Goal: Information Seeking & Learning: Check status

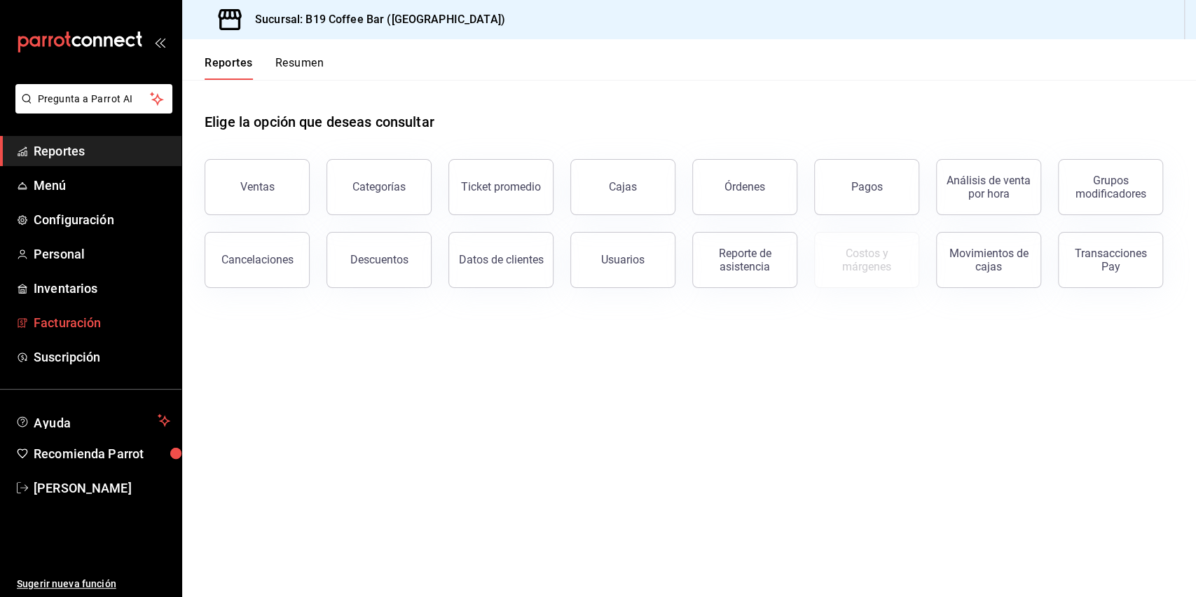
click at [85, 323] on span "Facturación" at bounding box center [102, 322] width 137 height 19
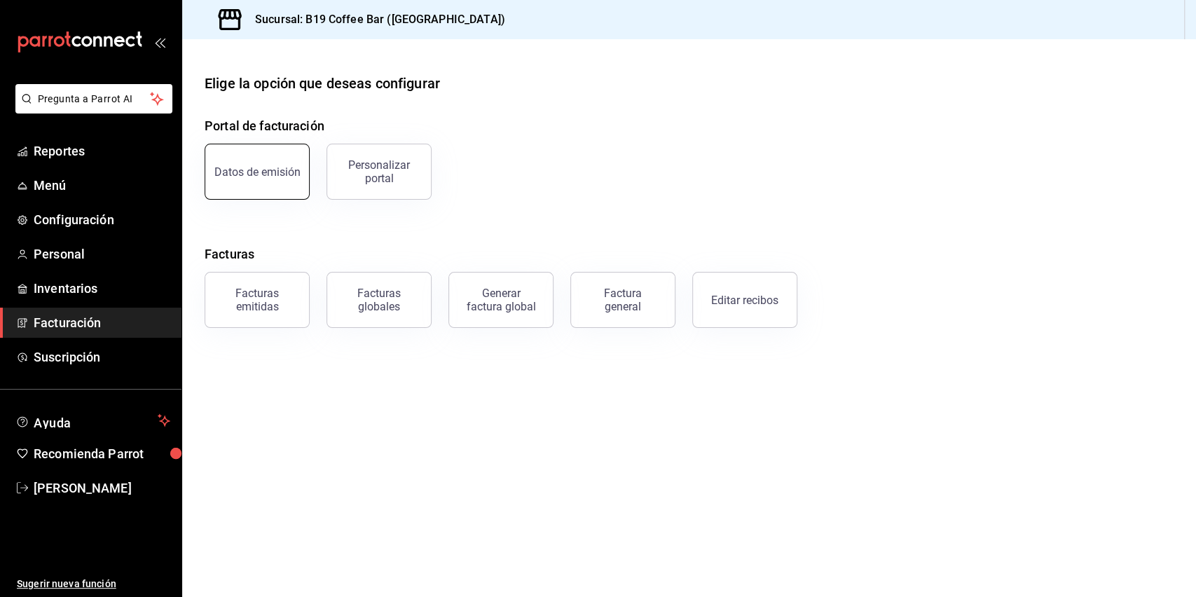
click at [256, 178] on button "Datos de emisión" at bounding box center [257, 172] width 105 height 56
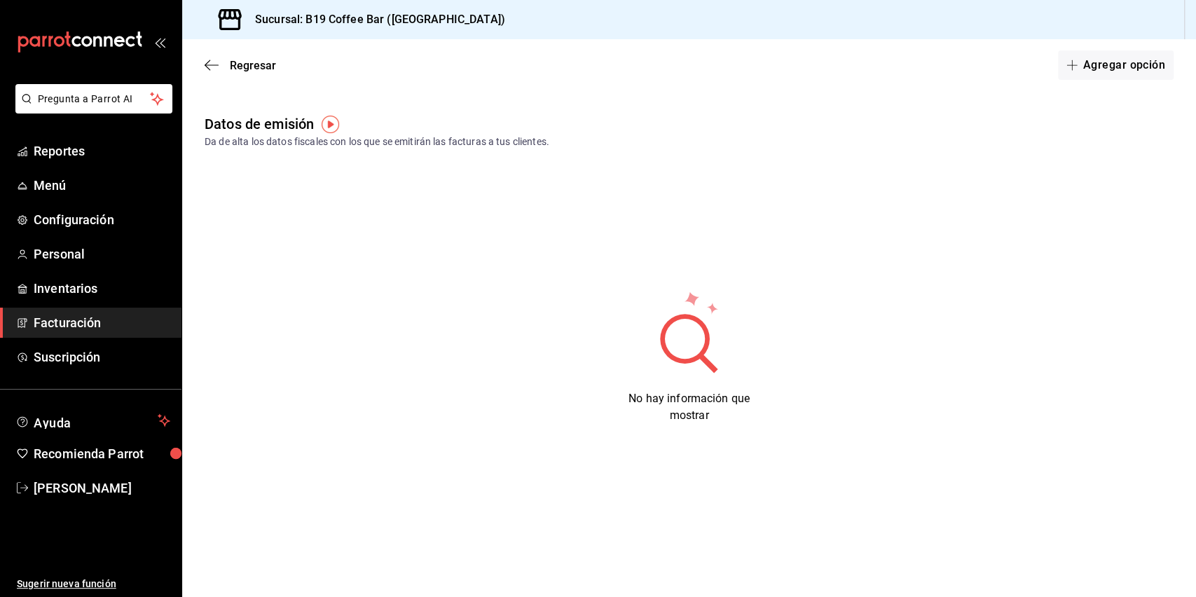
click at [211, 53] on div "Regresar Agregar opción" at bounding box center [689, 65] width 1014 height 52
click at [211, 61] on icon "button" at bounding box center [212, 65] width 14 height 13
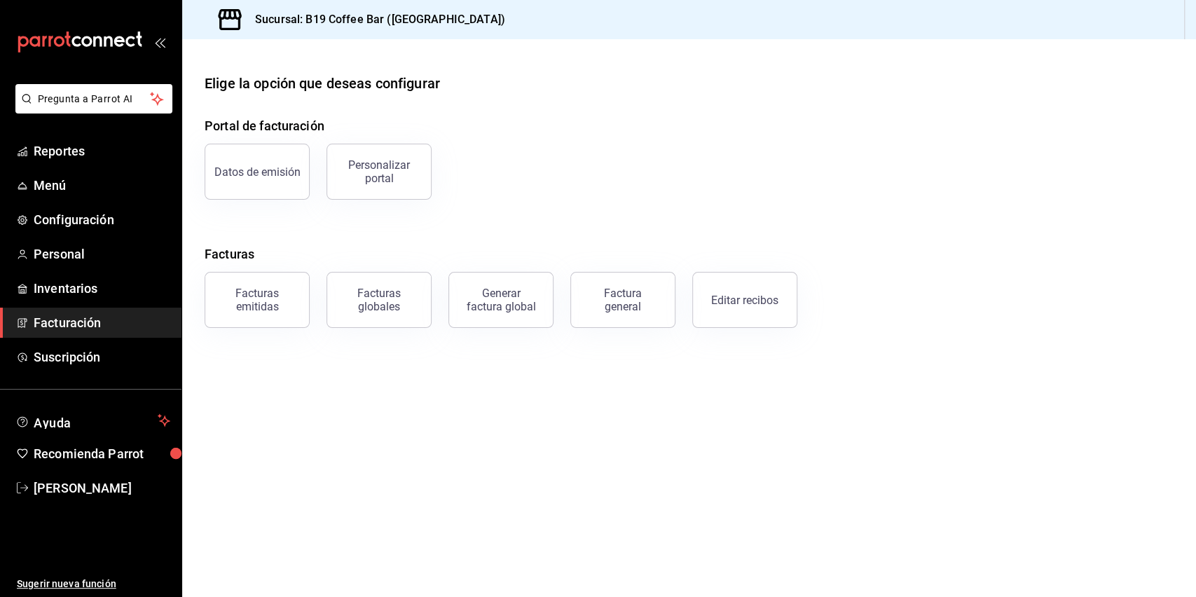
click at [381, 164] on div "Personalizar portal" at bounding box center [379, 171] width 87 height 27
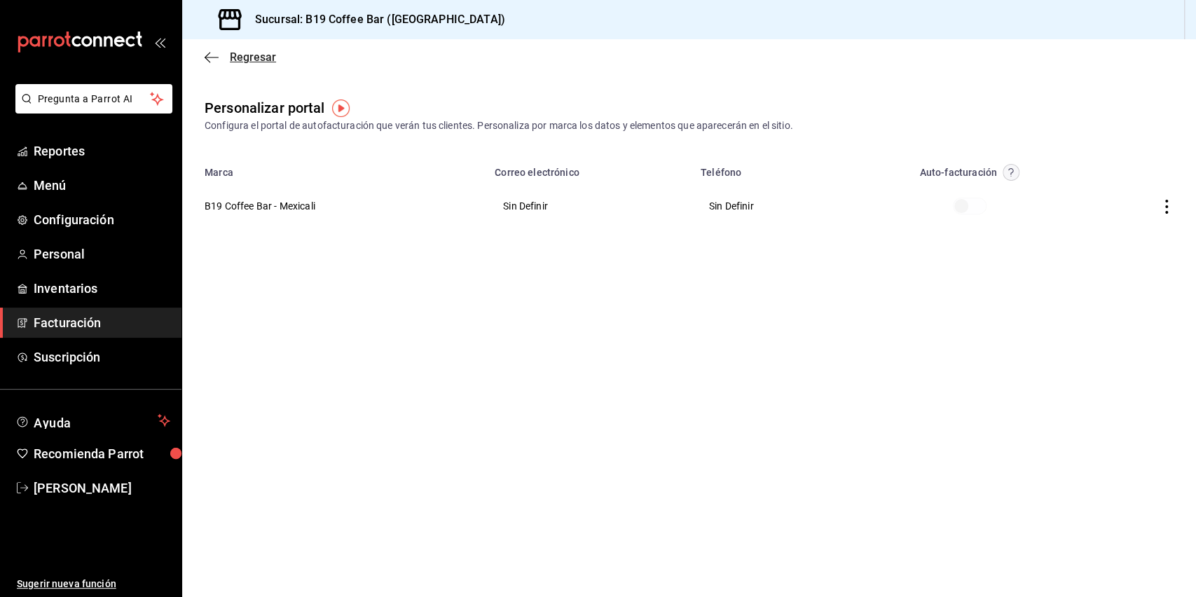
click at [205, 54] on icon "button" at bounding box center [212, 57] width 14 height 13
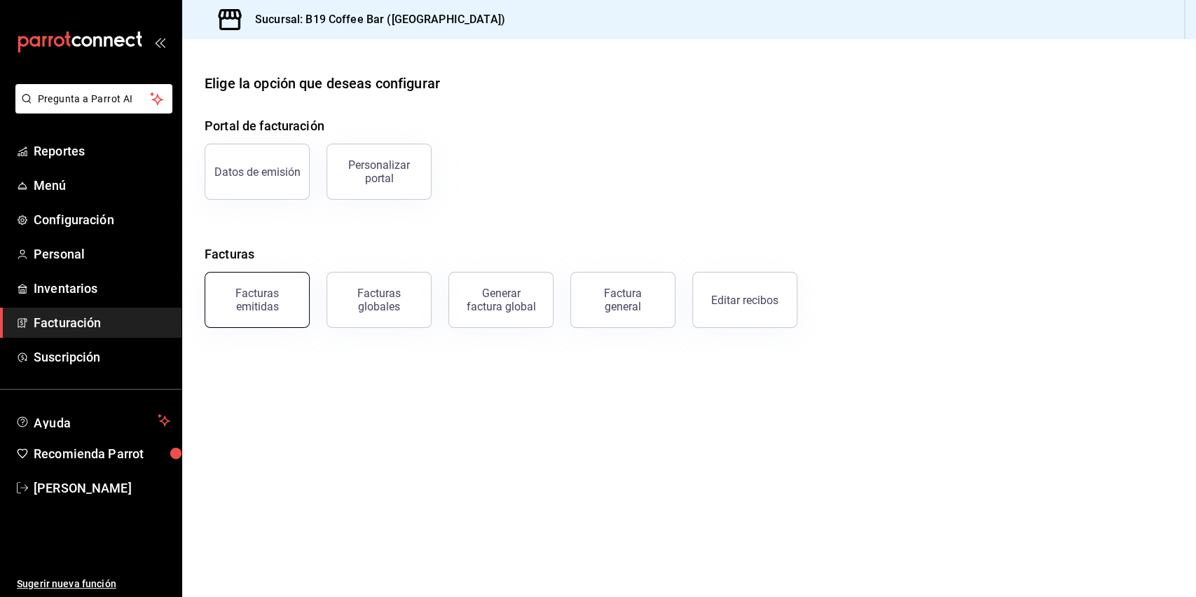
click at [244, 300] on div "Facturas emitidas" at bounding box center [257, 300] width 87 height 27
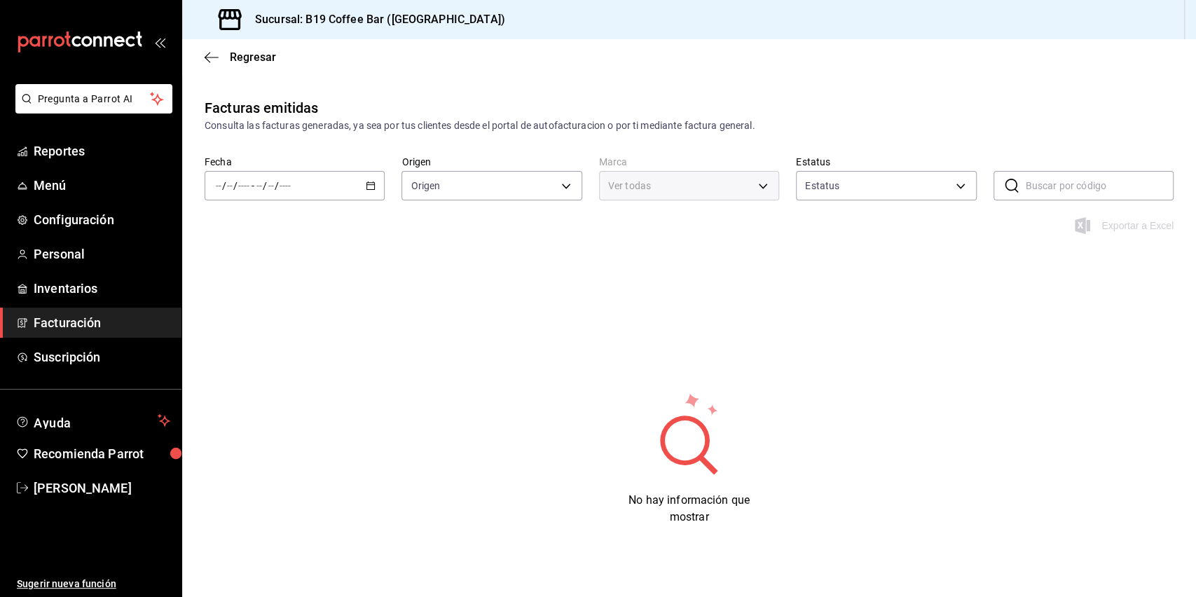
type input "ORDER_INVOICE,GENERAL_INVOICE"
type input "ACTIVE,PENDING_CANCELLATION,CANCELLED,PRE_CANCELLED"
type input "60a04dc3-d0cc-4560-9062-d9b9c41cb37d"
click at [208, 49] on div "Regresar" at bounding box center [689, 57] width 1014 height 36
click at [205, 46] on div "Regresar" at bounding box center [689, 57] width 1014 height 36
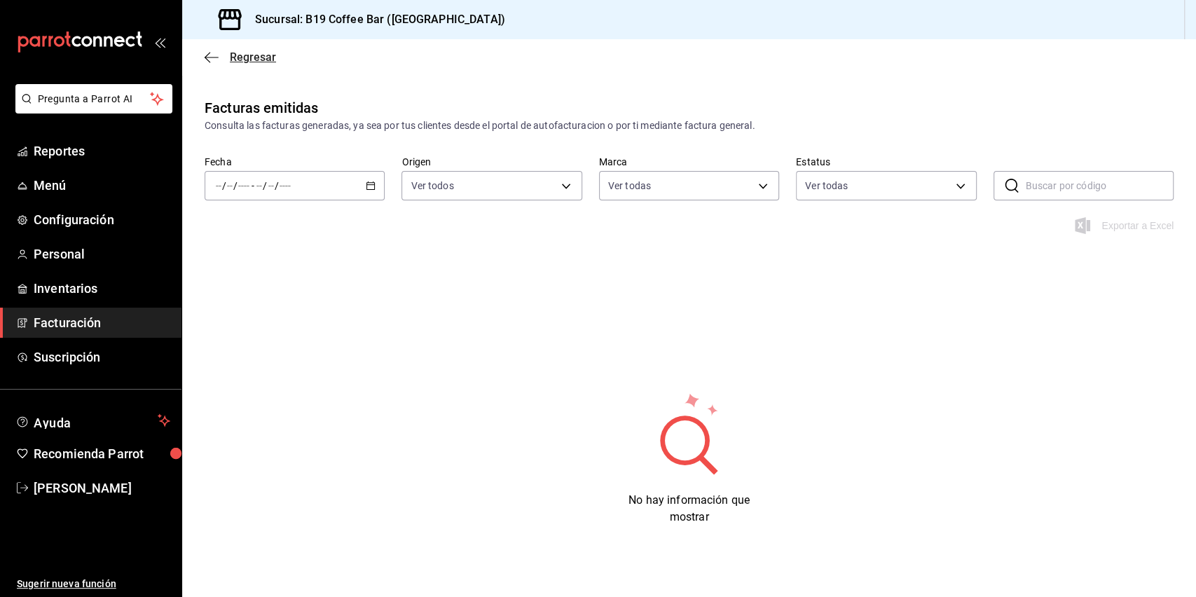
click at [207, 55] on icon "button" at bounding box center [212, 57] width 14 height 13
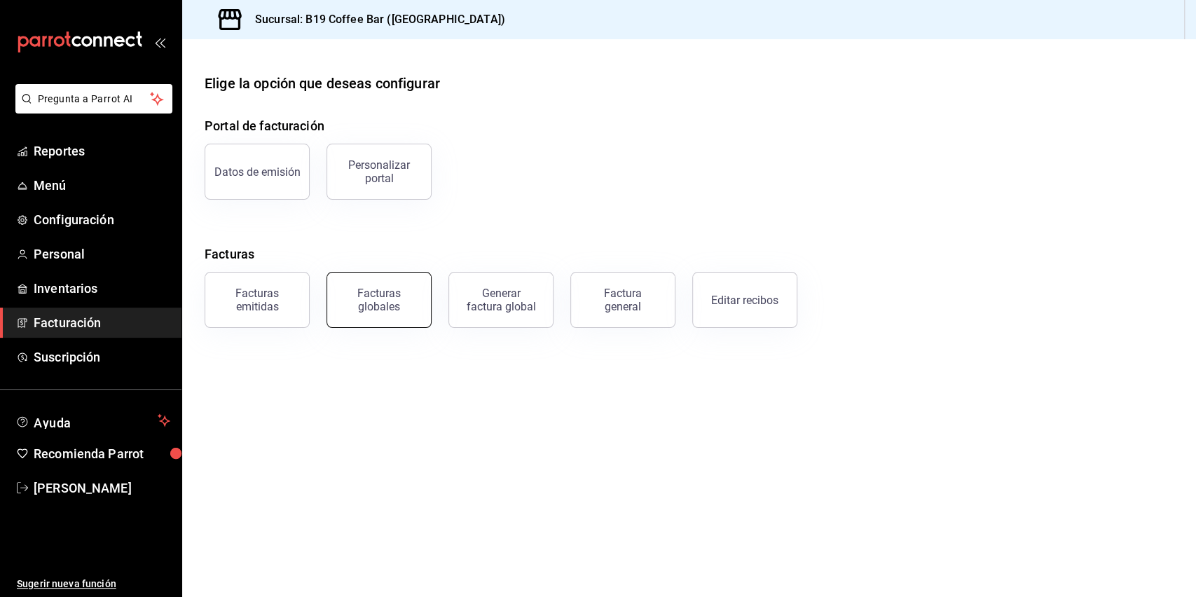
click at [376, 292] on div "Facturas globales" at bounding box center [379, 300] width 87 height 27
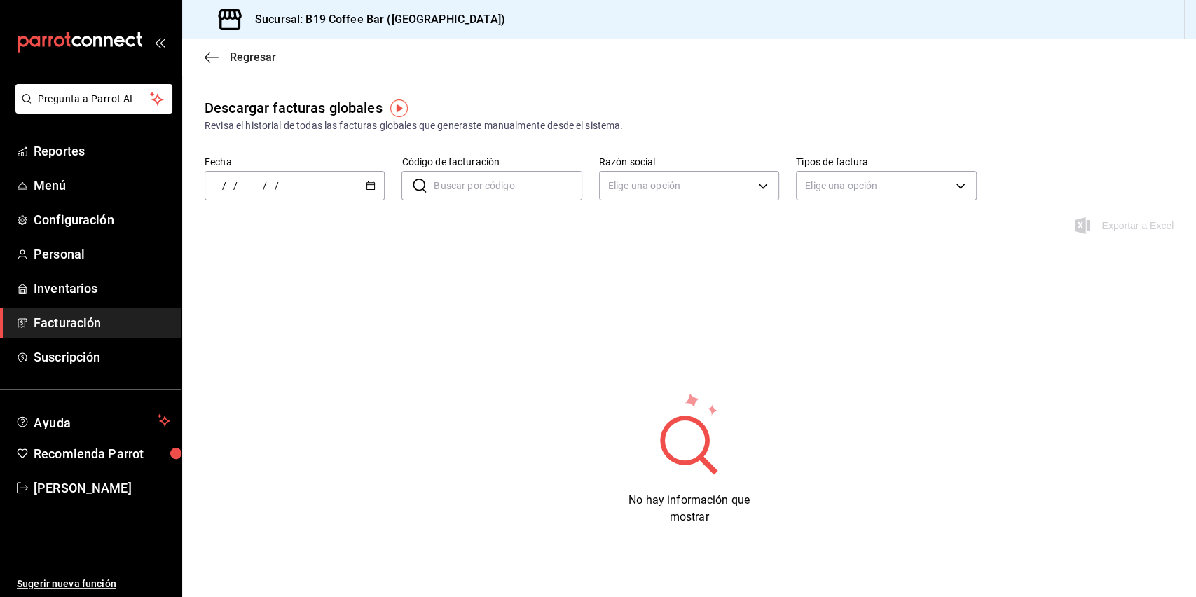
click at [213, 59] on icon "button" at bounding box center [212, 57] width 14 height 13
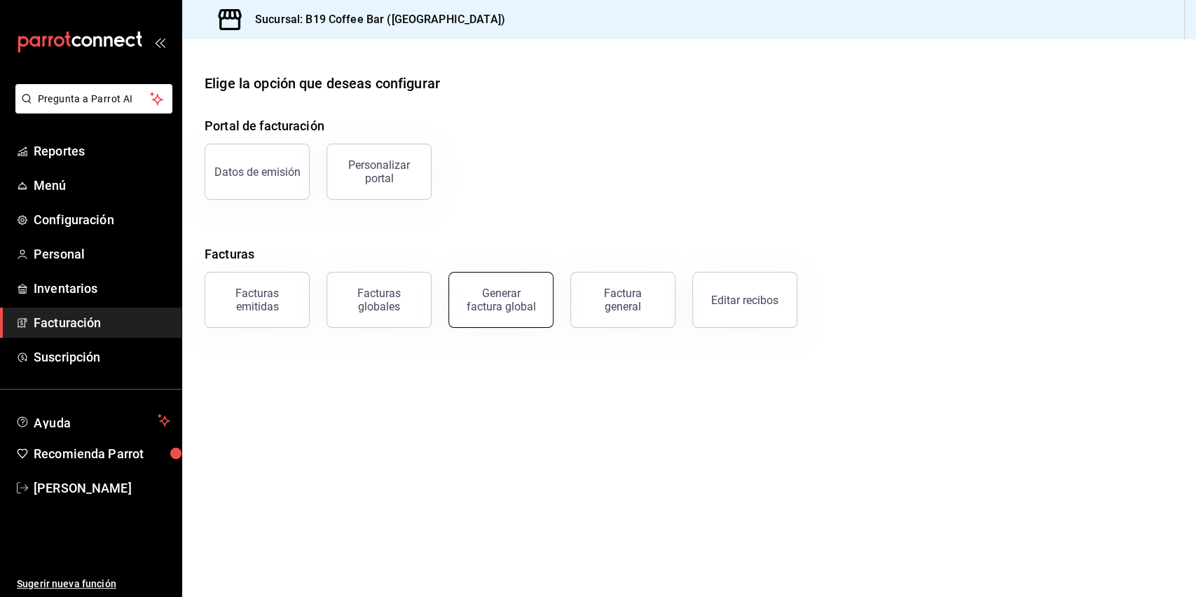
click at [483, 293] on div "Generar factura global" at bounding box center [501, 300] width 70 height 27
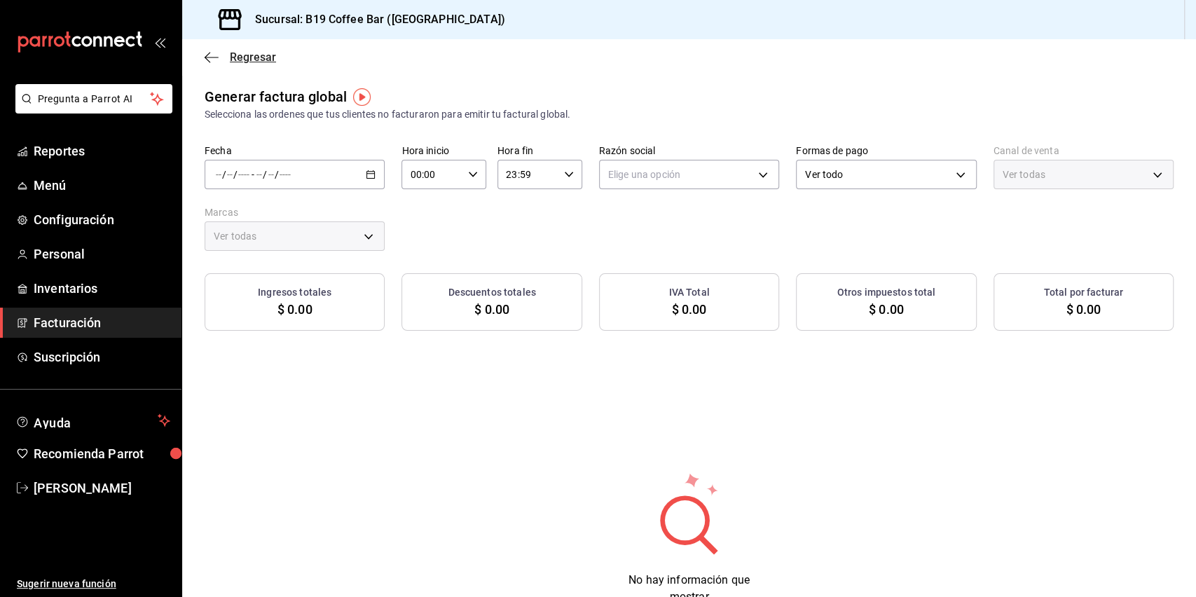
type input "PARROT,UBER_EATS,RAPPI,DIDI_FOOD,ONLINE"
click at [216, 50] on span "Regresar" at bounding box center [240, 56] width 71 height 13
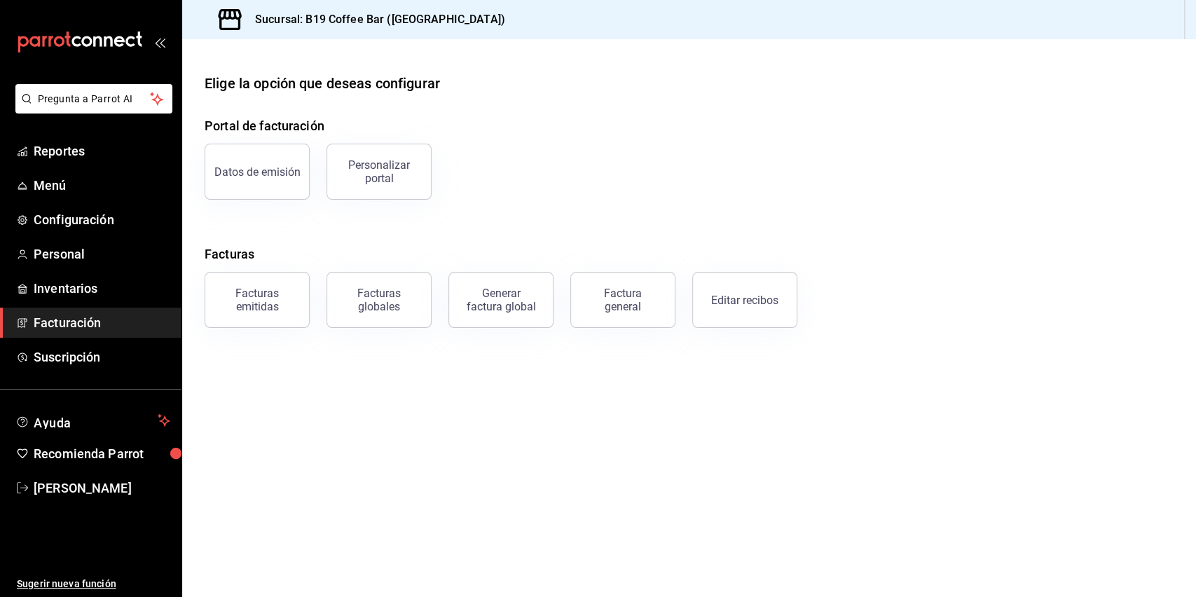
click at [730, 310] on button "Editar recibos" at bounding box center [744, 300] width 105 height 56
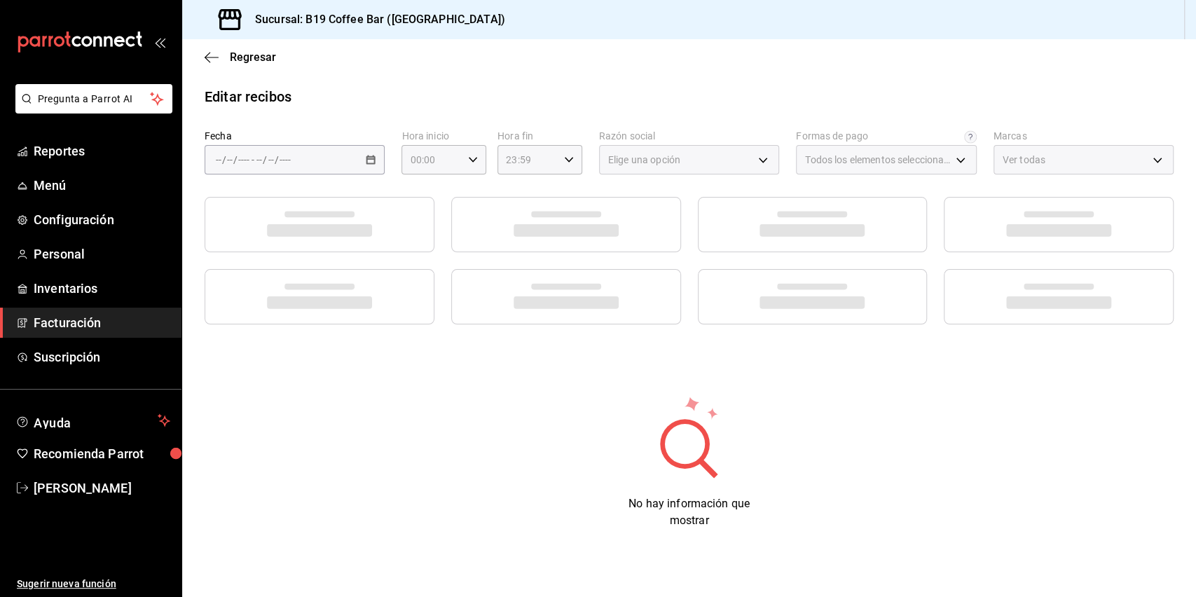
type input "e6f26129-b7f6-42a7-9195-dde316d25ebc"
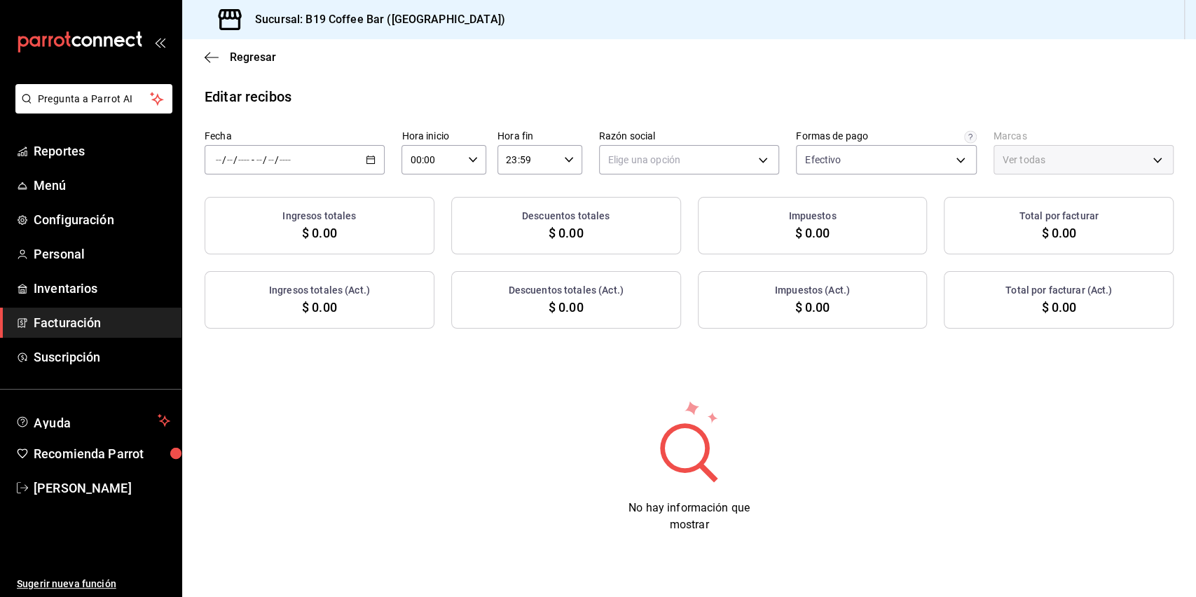
click at [331, 163] on div "/ / - / /" at bounding box center [295, 159] width 180 height 29
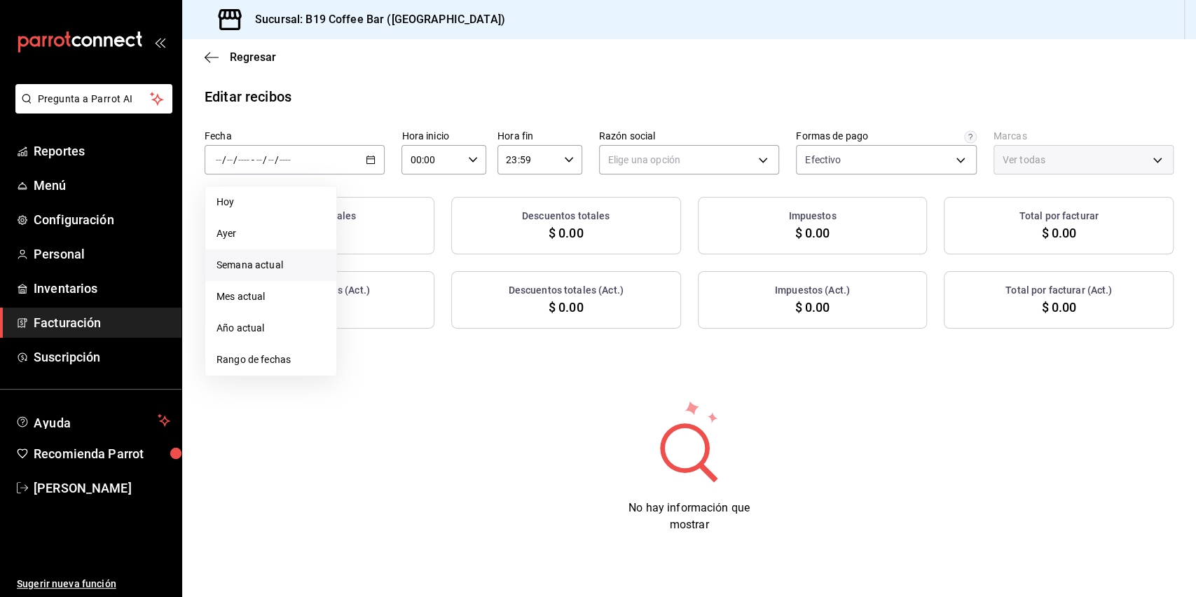
click at [263, 266] on span "Semana actual" at bounding box center [270, 265] width 109 height 15
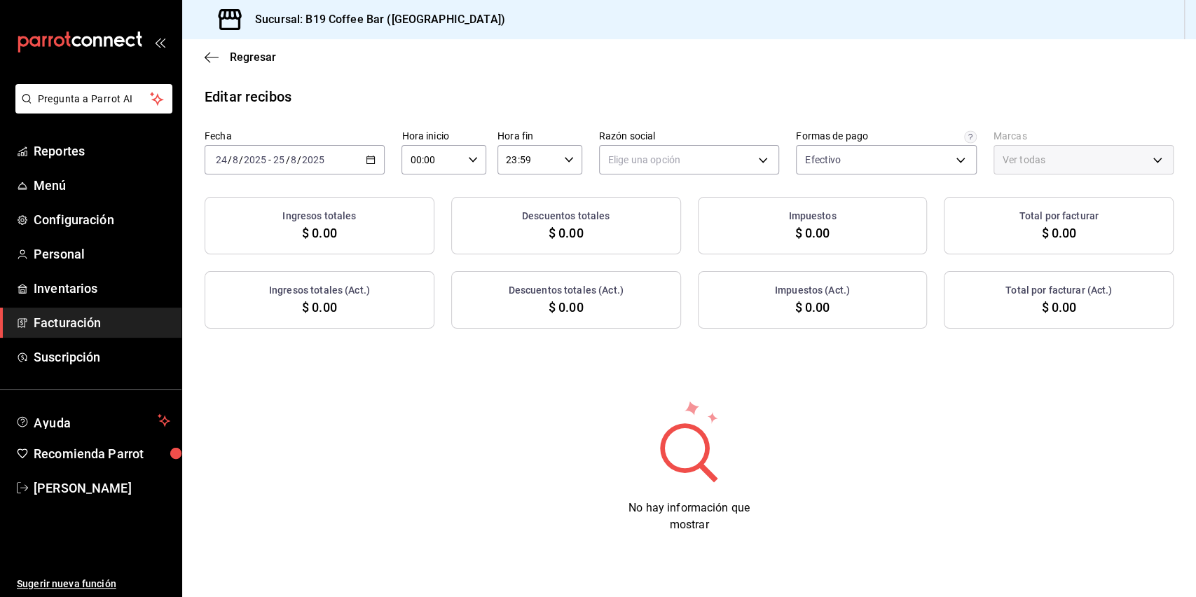
click at [369, 161] on icon "button" at bounding box center [371, 160] width 10 height 10
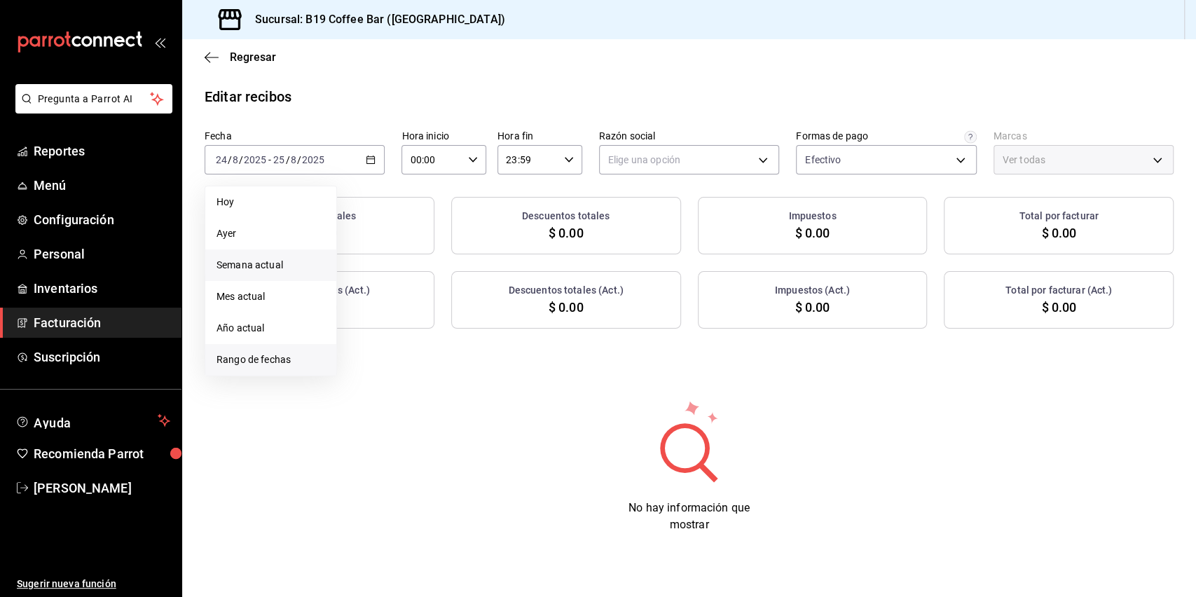
click at [254, 357] on span "Rango de fechas" at bounding box center [270, 359] width 109 height 15
click at [462, 259] on button "1" at bounding box center [465, 252] width 25 height 25
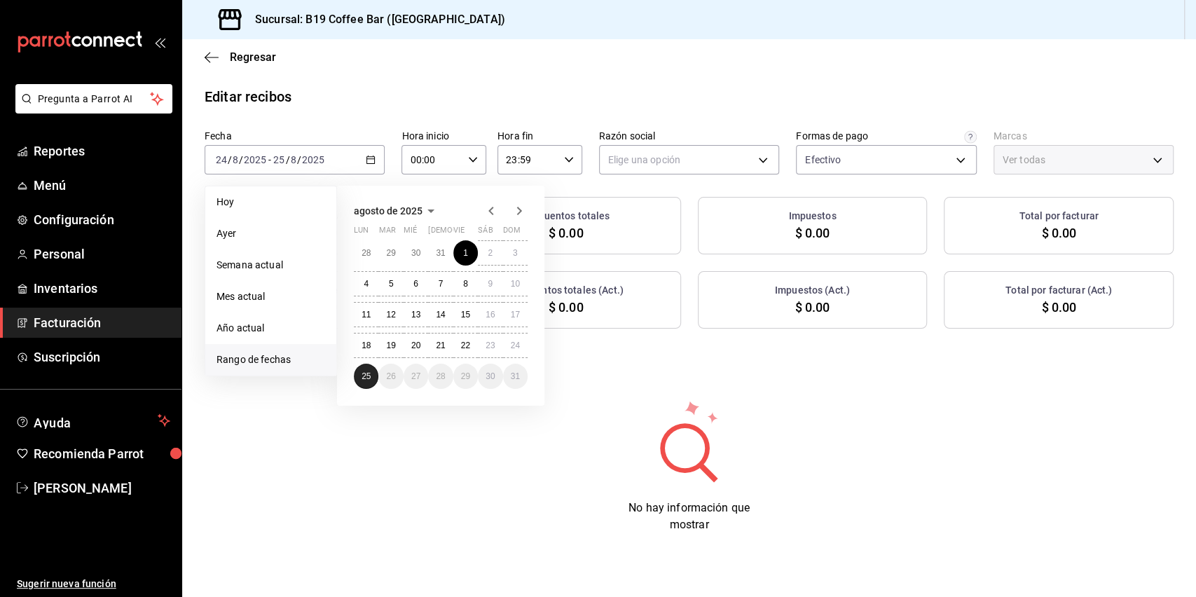
click at [358, 382] on button "25" at bounding box center [366, 376] width 25 height 25
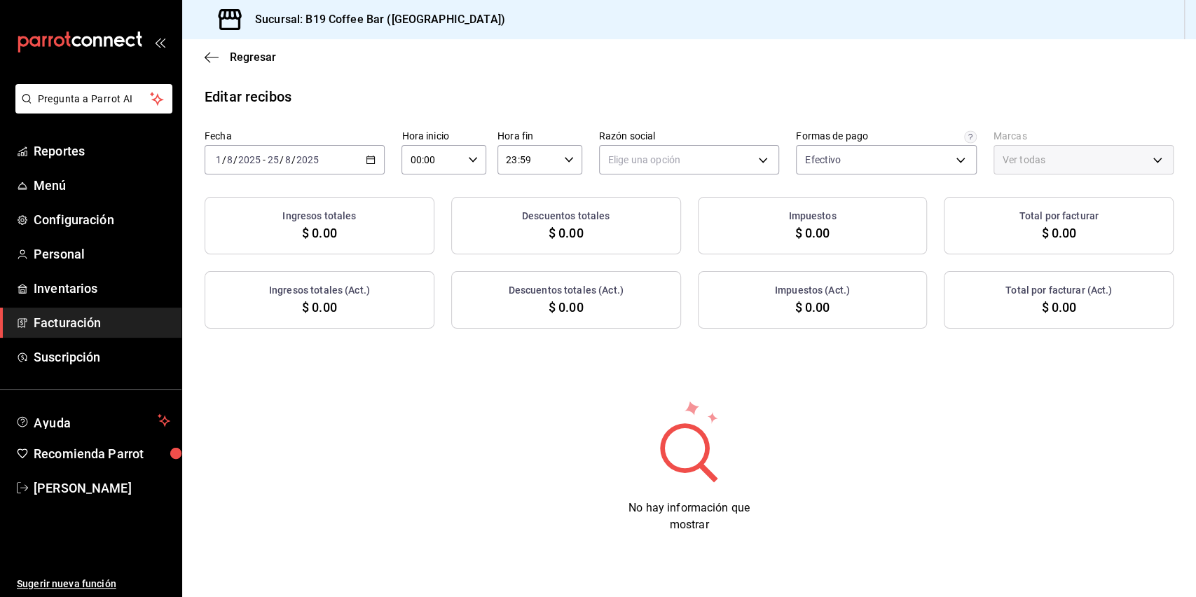
click at [380, 439] on div "No hay información que mostrar" at bounding box center [689, 466] width 1014 height 135
click at [670, 145] on body "Pregunta a Parrot AI Reportes Menú Configuración Personal Inventarios Facturaci…" at bounding box center [598, 298] width 1196 height 597
drag, startPoint x: 856, startPoint y: 167, endPoint x: 839, endPoint y: 167, distance: 16.8
click at [853, 167] on div at bounding box center [598, 298] width 1196 height 597
click at [58, 331] on span "Facturación" at bounding box center [102, 322] width 137 height 19
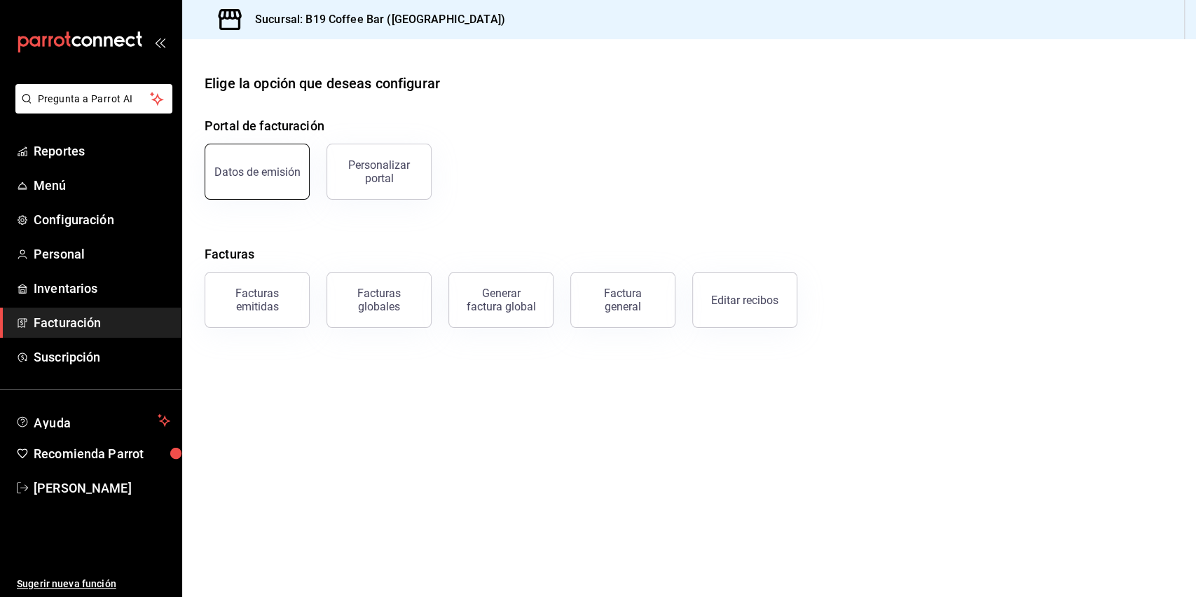
click at [294, 186] on button "Datos de emisión" at bounding box center [257, 172] width 105 height 56
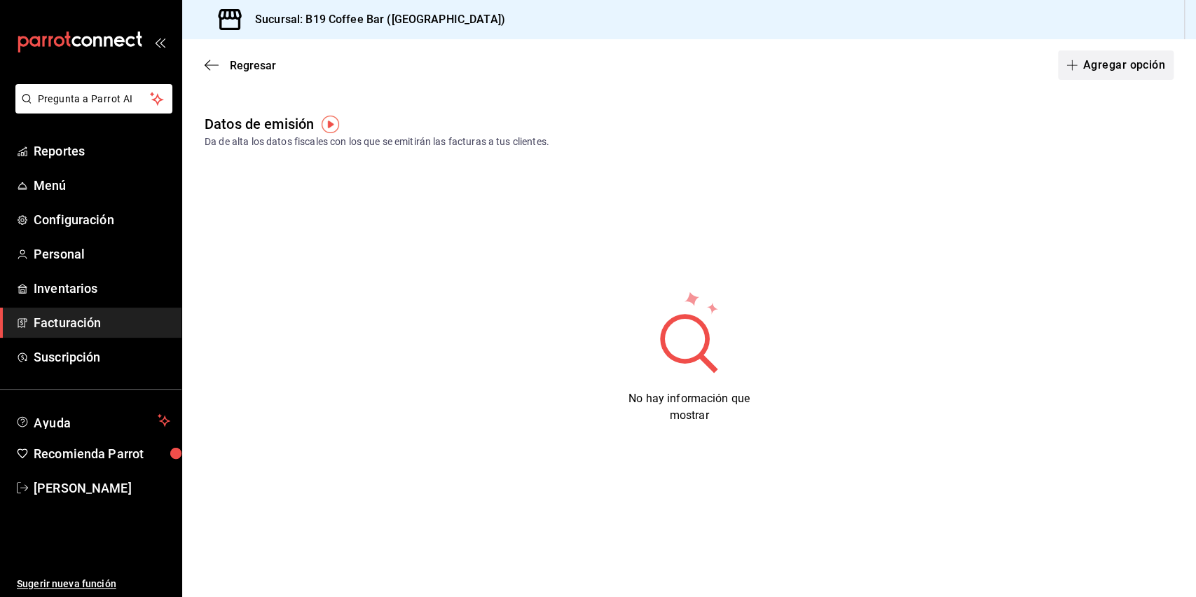
click at [1097, 69] on button "Agregar opción" at bounding box center [1116, 64] width 116 height 29
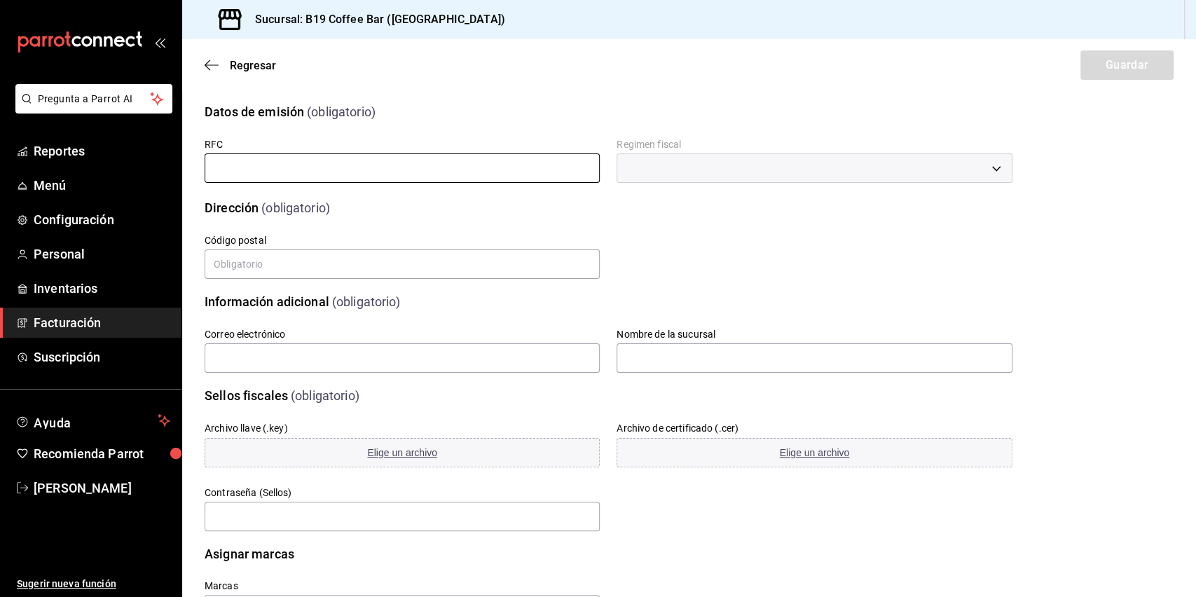
click at [339, 166] on input "text" at bounding box center [402, 167] width 395 height 29
click at [339, 165] on input "text" at bounding box center [402, 167] width 395 height 29
click at [219, 57] on div "Regresar Guardar" at bounding box center [689, 65] width 1014 height 52
click at [212, 62] on icon "button" at bounding box center [212, 65] width 14 height 13
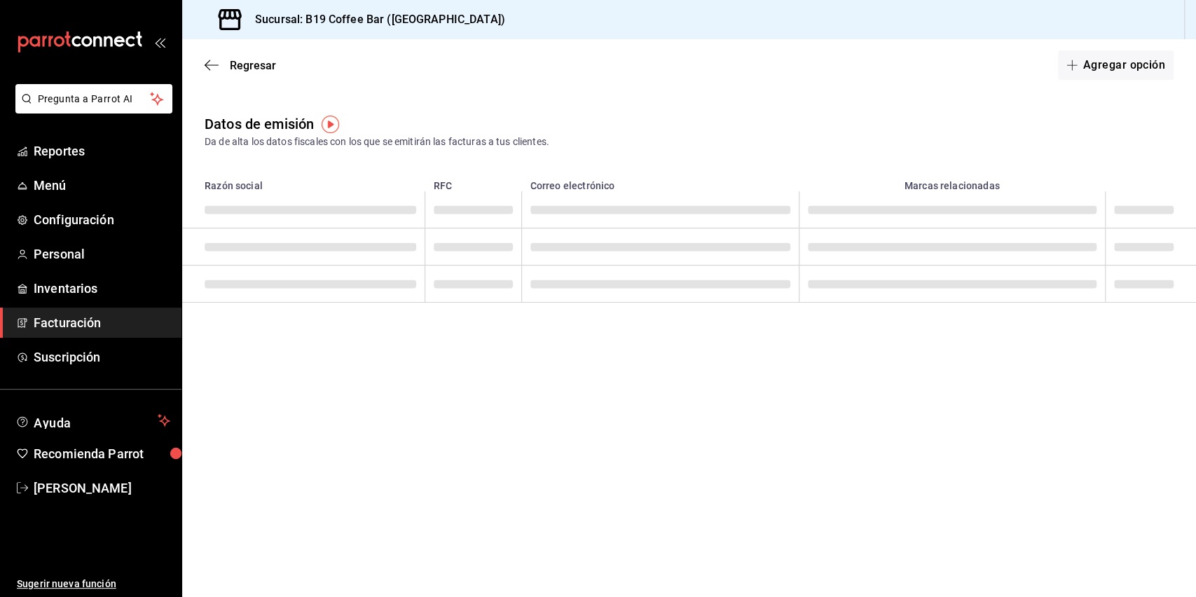
click at [400, 71] on div "Regresar Agregar opción" at bounding box center [689, 65] width 1014 height 52
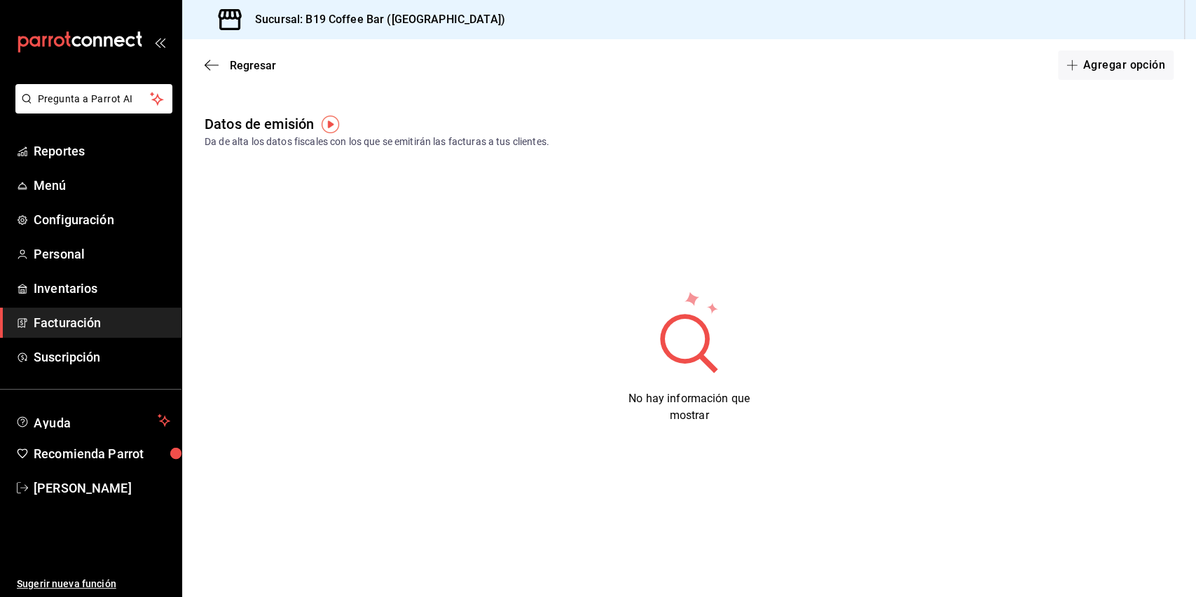
click at [82, 319] on span "Facturación" at bounding box center [102, 322] width 137 height 19
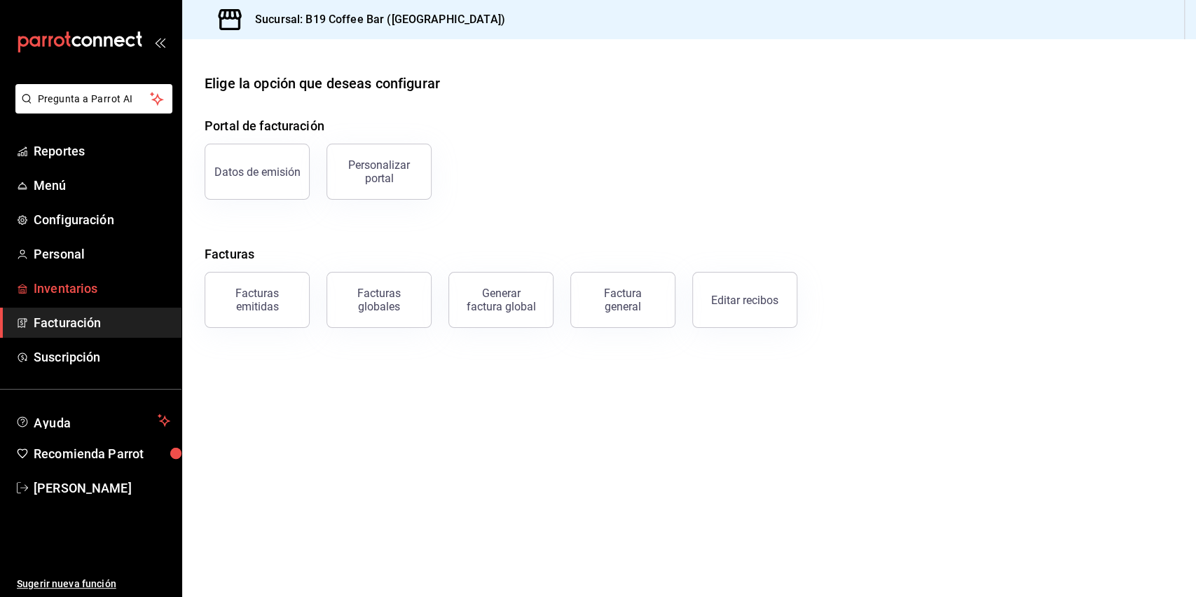
click at [109, 292] on span "Inventarios" at bounding box center [102, 288] width 137 height 19
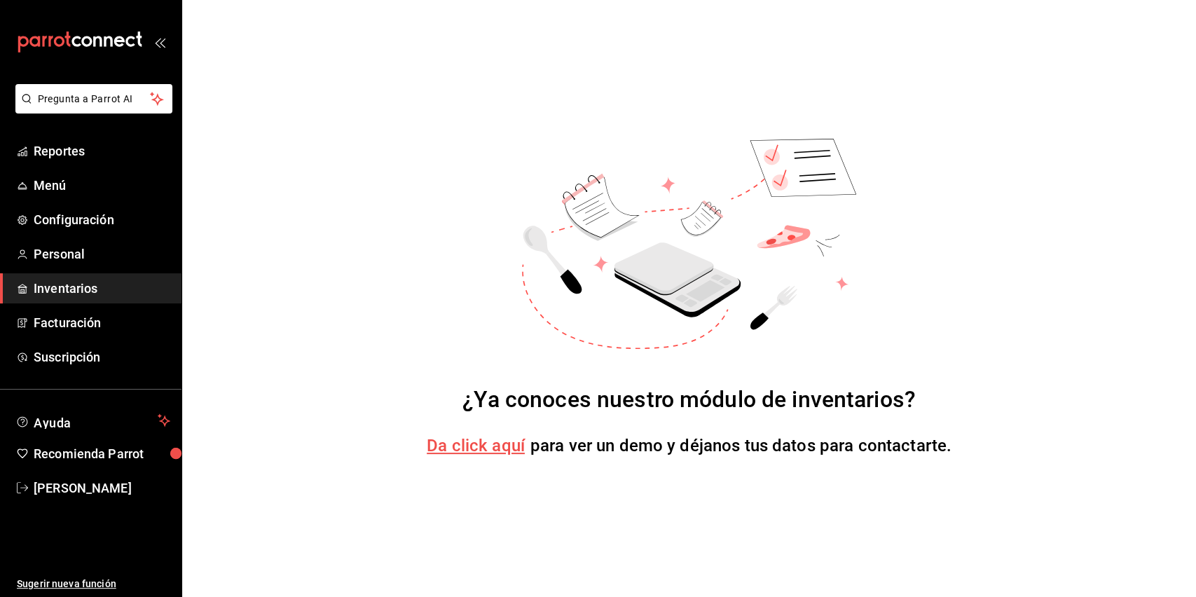
click at [511, 453] on span "Da click aquí" at bounding box center [476, 446] width 98 height 20
click at [73, 185] on span "Menú" at bounding box center [102, 185] width 137 height 19
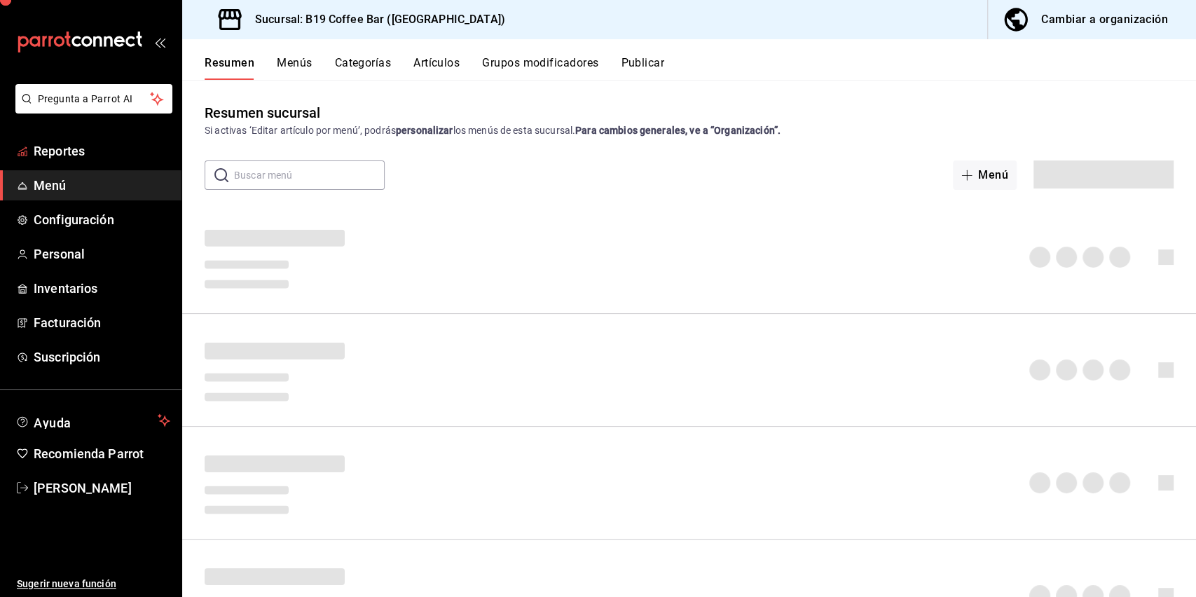
click at [67, 142] on span "Reportes" at bounding box center [102, 151] width 137 height 19
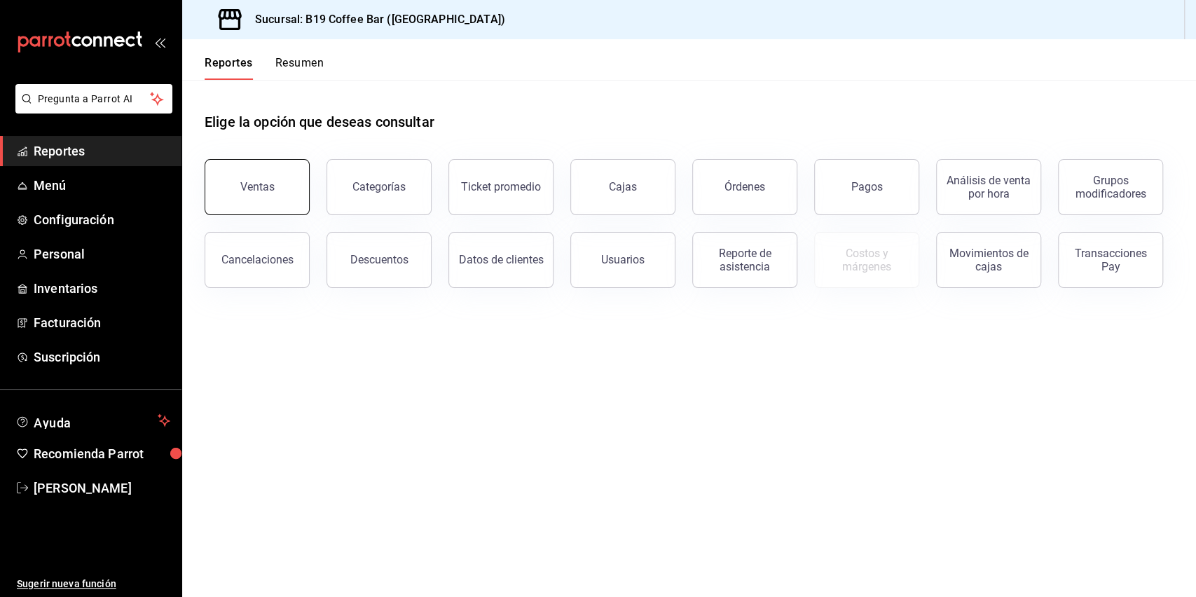
click at [301, 195] on button "Ventas" at bounding box center [257, 187] width 105 height 56
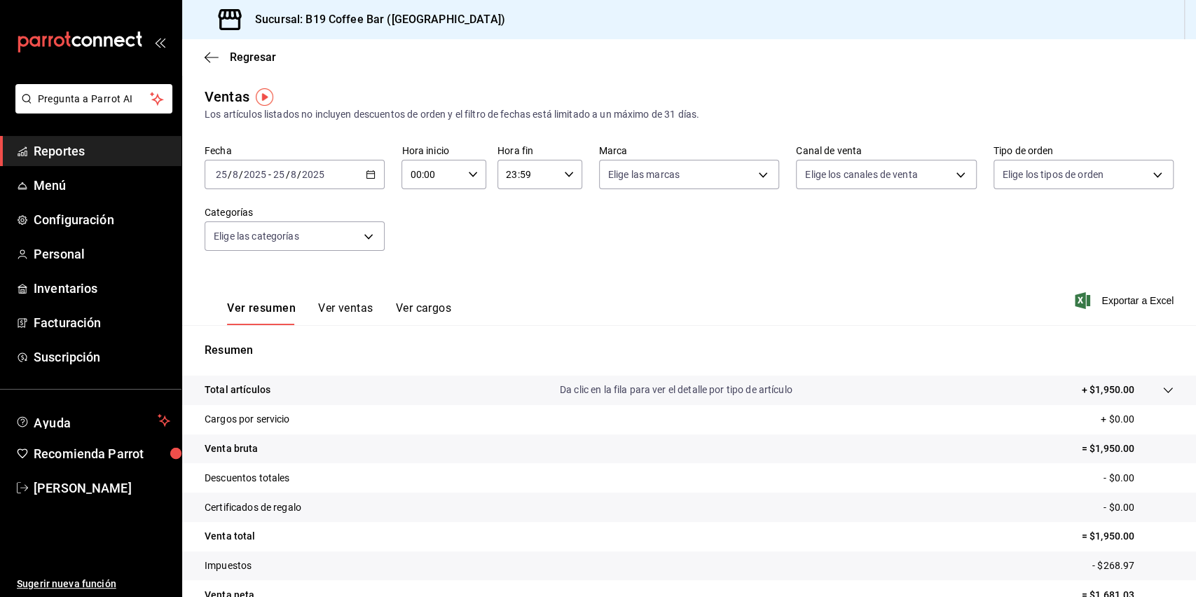
click at [78, 151] on span "Reportes" at bounding box center [102, 151] width 137 height 19
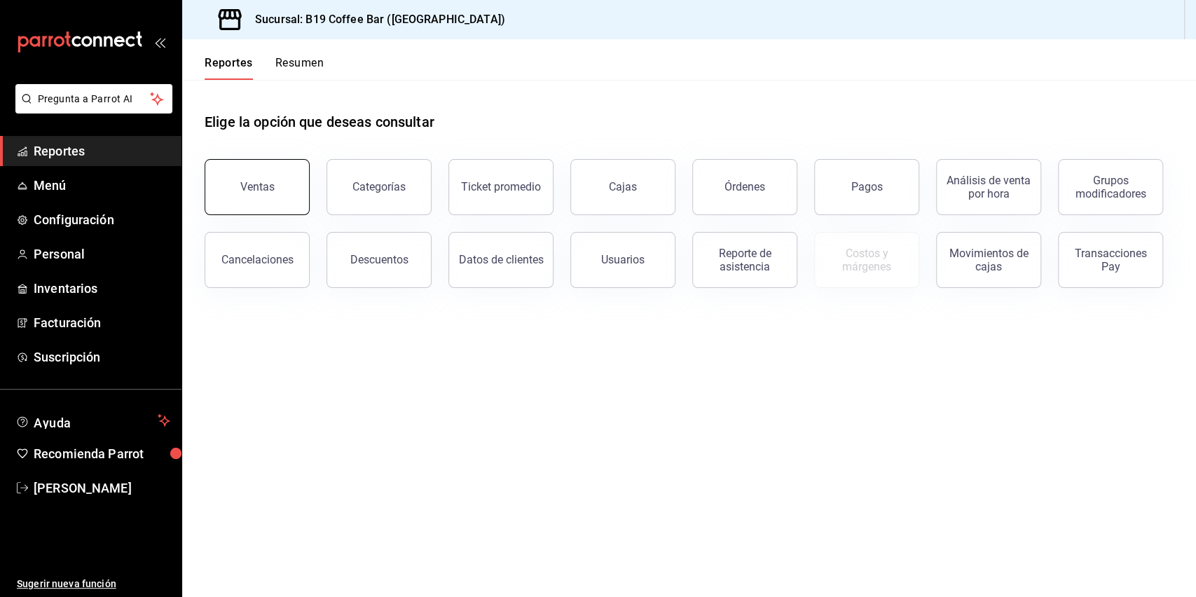
click at [247, 181] on div "Ventas" at bounding box center [257, 186] width 34 height 13
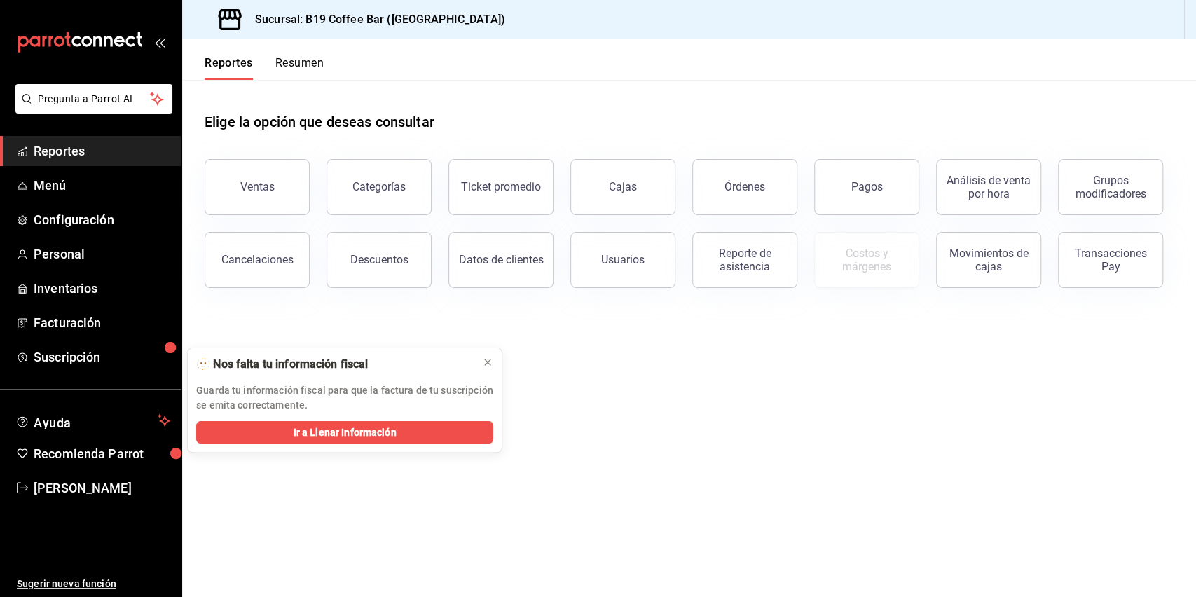
click at [51, 149] on span "Reportes" at bounding box center [102, 151] width 137 height 19
click at [1108, 265] on div "Transacciones Pay" at bounding box center [1110, 260] width 87 height 27
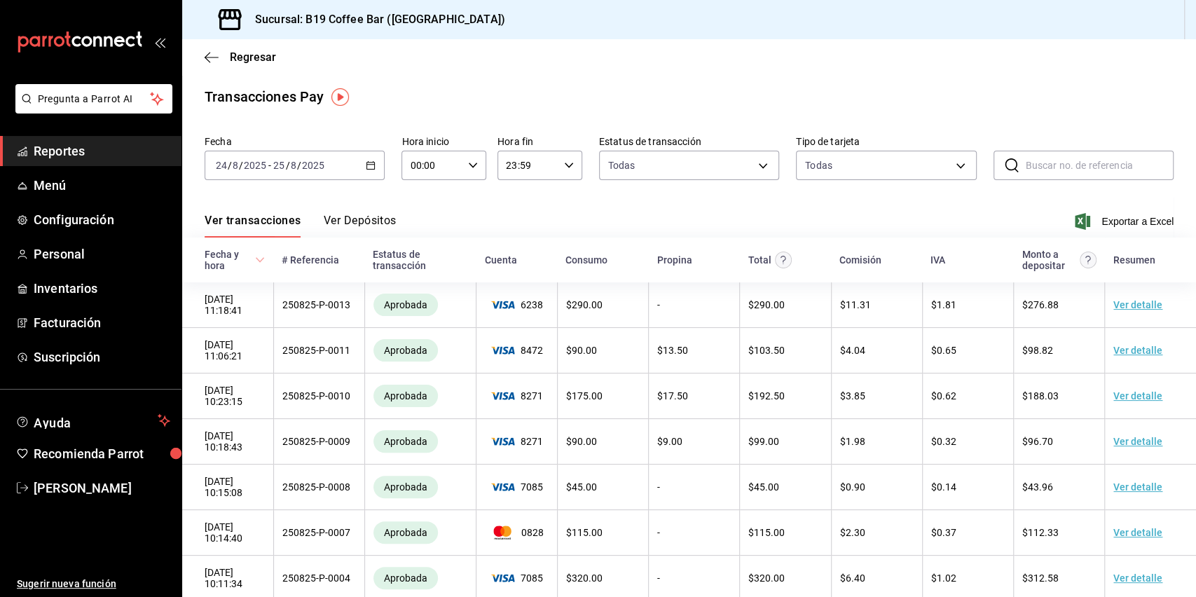
click at [366, 165] on \(Stroke\) "button" at bounding box center [370, 166] width 8 height 8
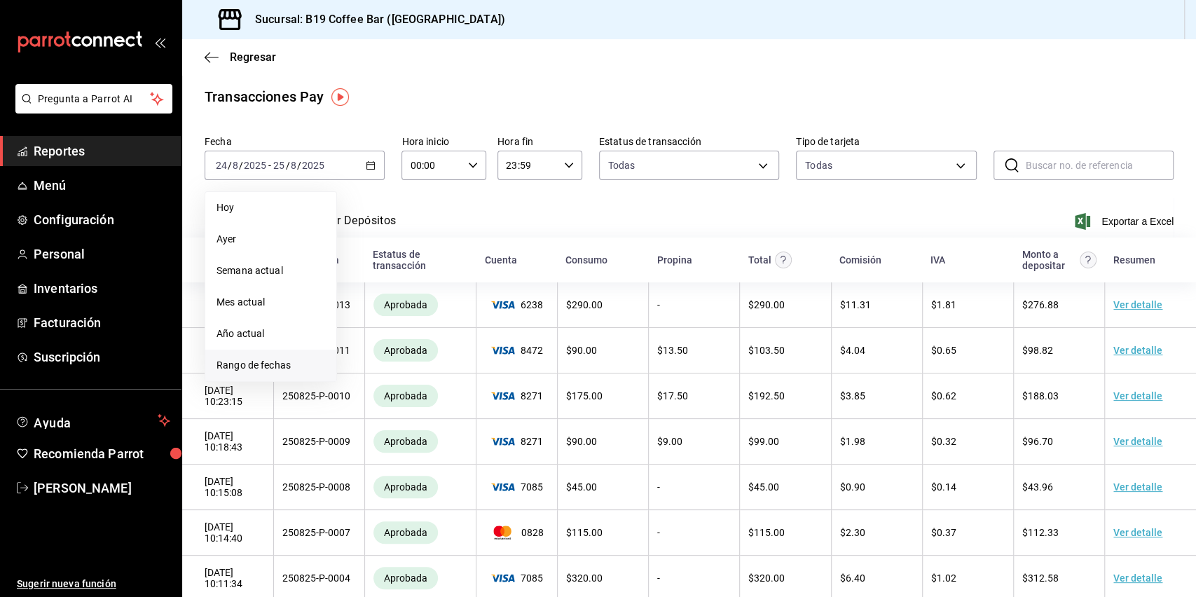
click at [299, 362] on span "Rango de fechas" at bounding box center [270, 365] width 109 height 15
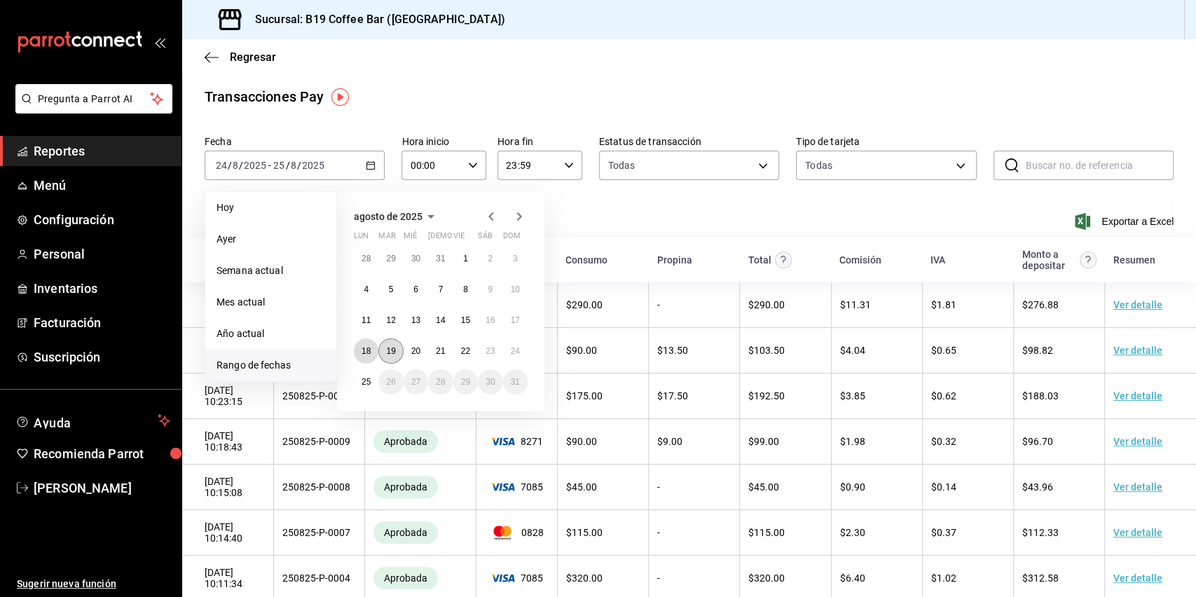
click at [369, 347] on abbr "18" at bounding box center [366, 351] width 9 height 10
click at [515, 355] on abbr "24" at bounding box center [515, 351] width 9 height 10
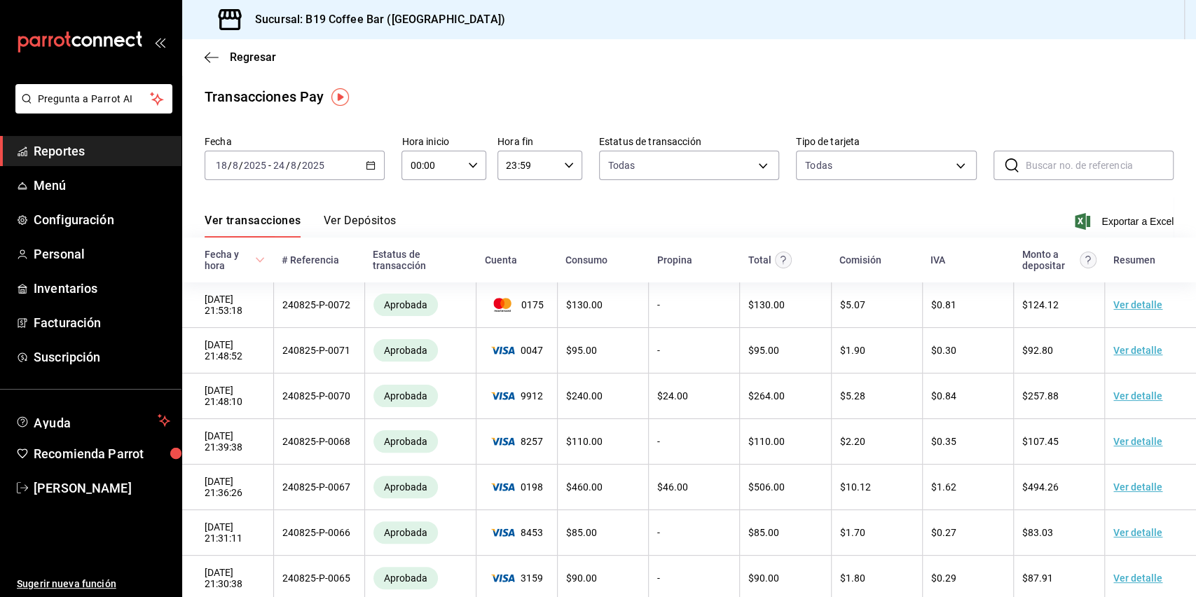
click at [498, 74] on div "Regresar" at bounding box center [689, 57] width 1014 height 36
click at [1088, 218] on span "Exportar a Excel" at bounding box center [1126, 221] width 96 height 17
drag, startPoint x: 698, startPoint y: 81, endPoint x: 467, endPoint y: 135, distance: 236.7
click at [698, 81] on main "Regresar Transacciones Pay Fecha 2025-08-18 18 / 8 / 2025 - 2025-08-24 24 / 8 /…" at bounding box center [689, 399] width 1014 height 721
click at [209, 60] on icon "button" at bounding box center [212, 57] width 14 height 13
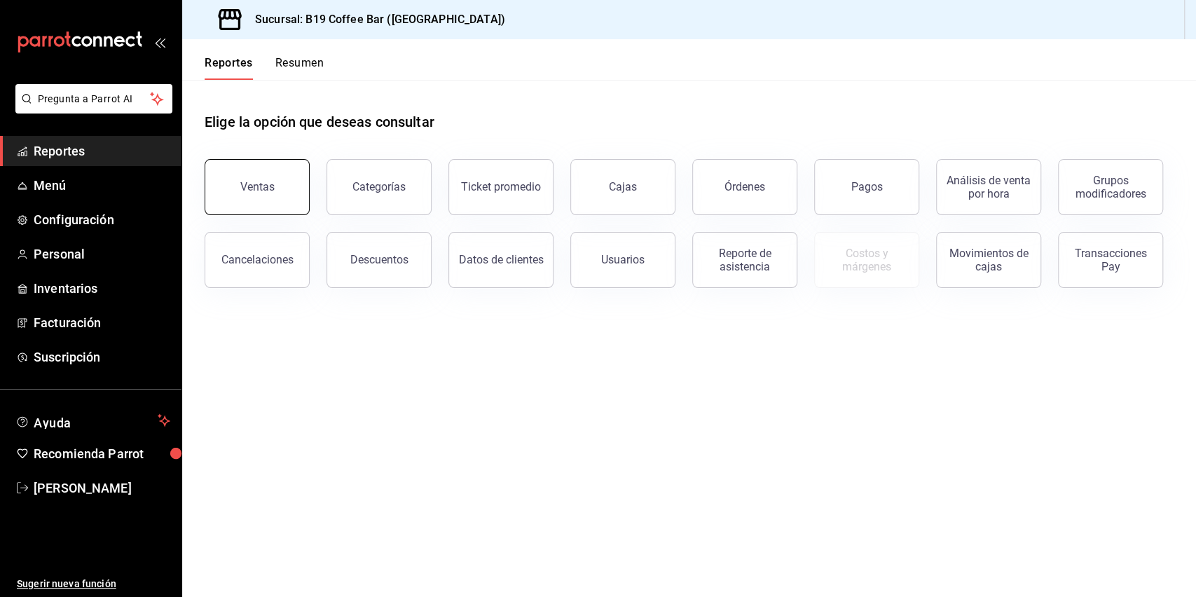
drag, startPoint x: 263, startPoint y: 178, endPoint x: 296, endPoint y: 179, distance: 32.9
click at [263, 179] on button "Ventas" at bounding box center [257, 187] width 105 height 56
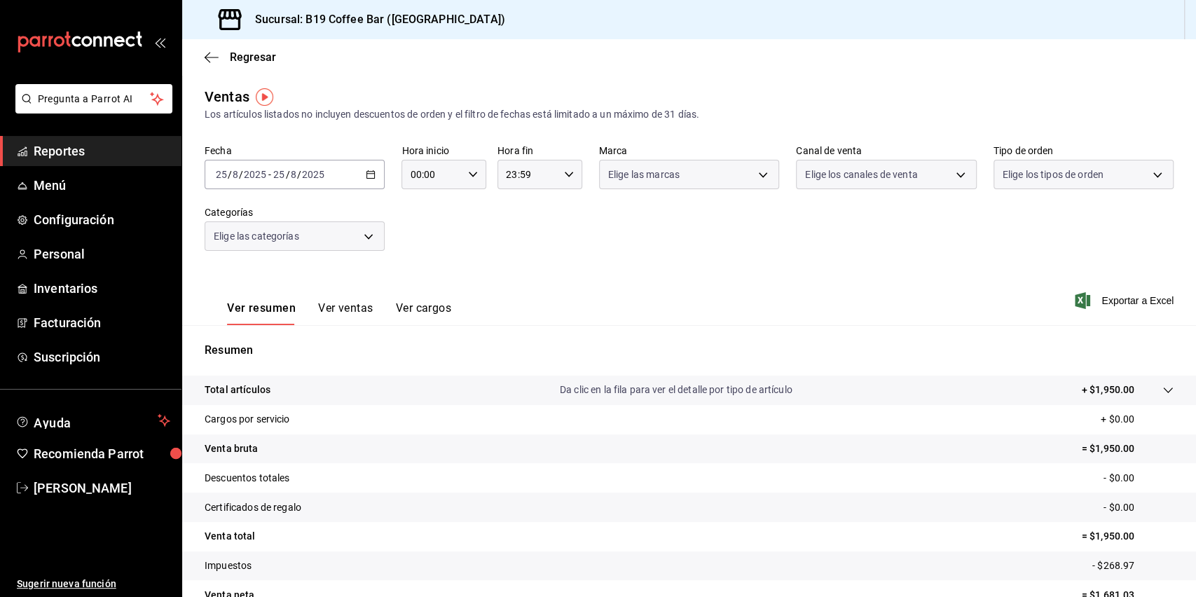
click at [366, 172] on icon "button" at bounding box center [371, 175] width 10 height 10
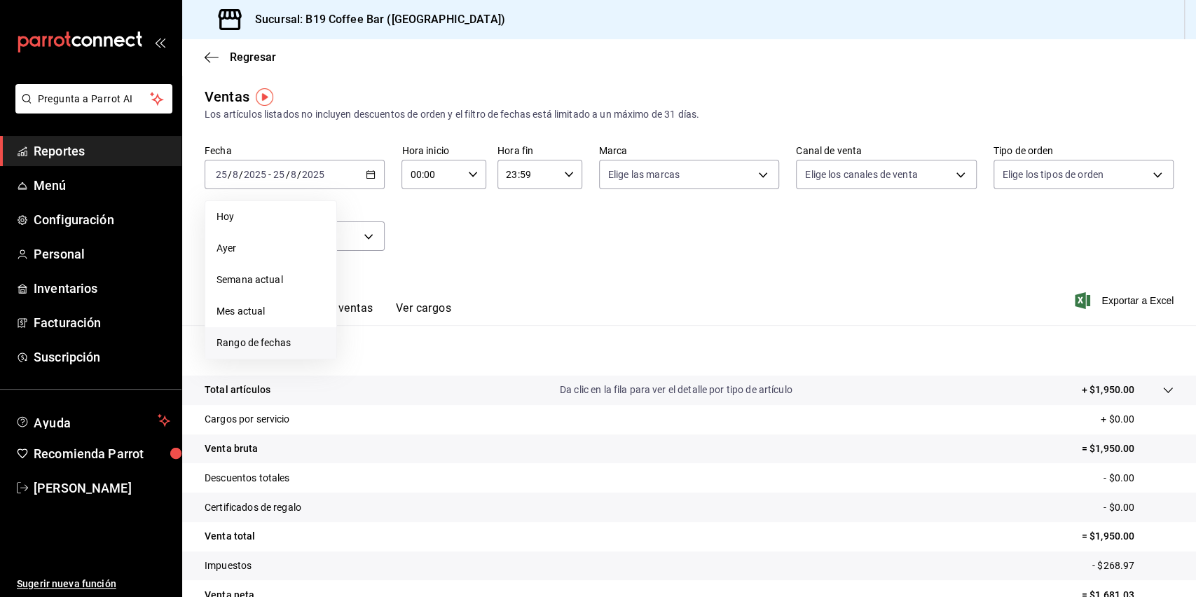
click at [275, 339] on span "Rango de fechas" at bounding box center [270, 343] width 109 height 15
click at [371, 364] on button "18" at bounding box center [366, 360] width 25 height 25
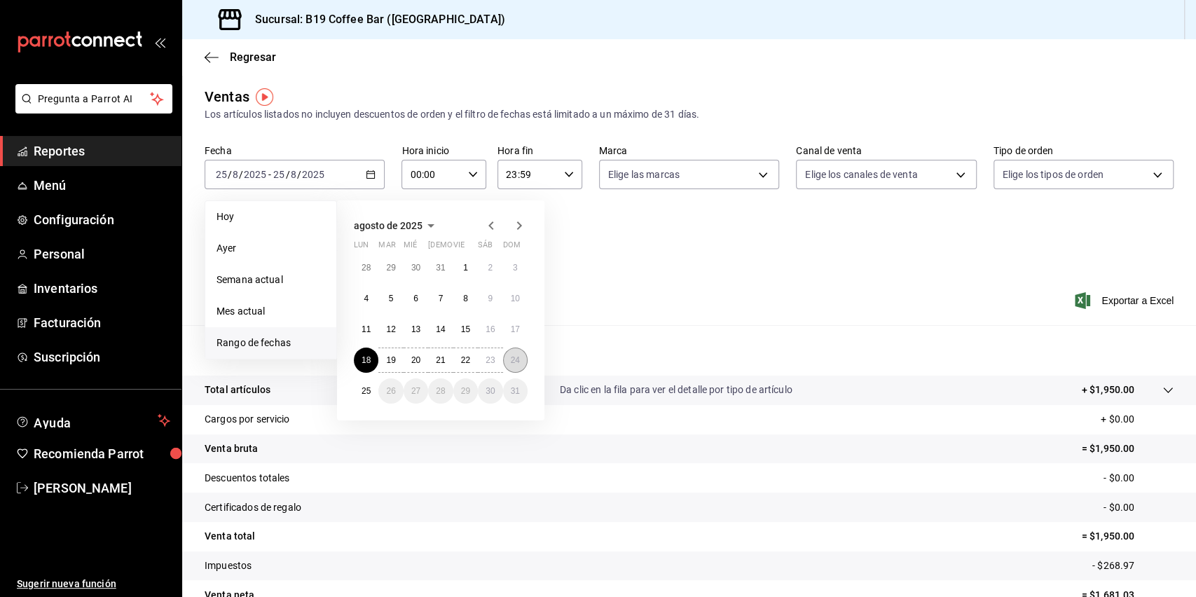
click at [523, 359] on button "24" at bounding box center [515, 360] width 25 height 25
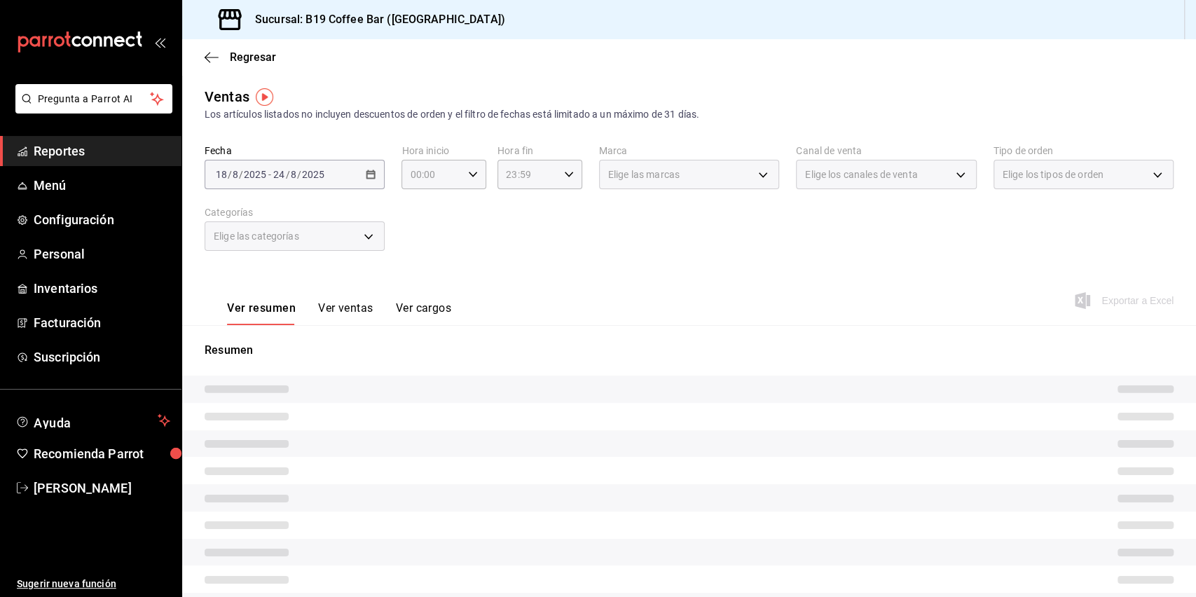
click at [645, 214] on div "Fecha 2025-08-18 18 / 8 / 2025 - 2025-08-24 24 / 8 / 2025 Hora inicio 00:00 Hor…" at bounding box center [689, 205] width 969 height 123
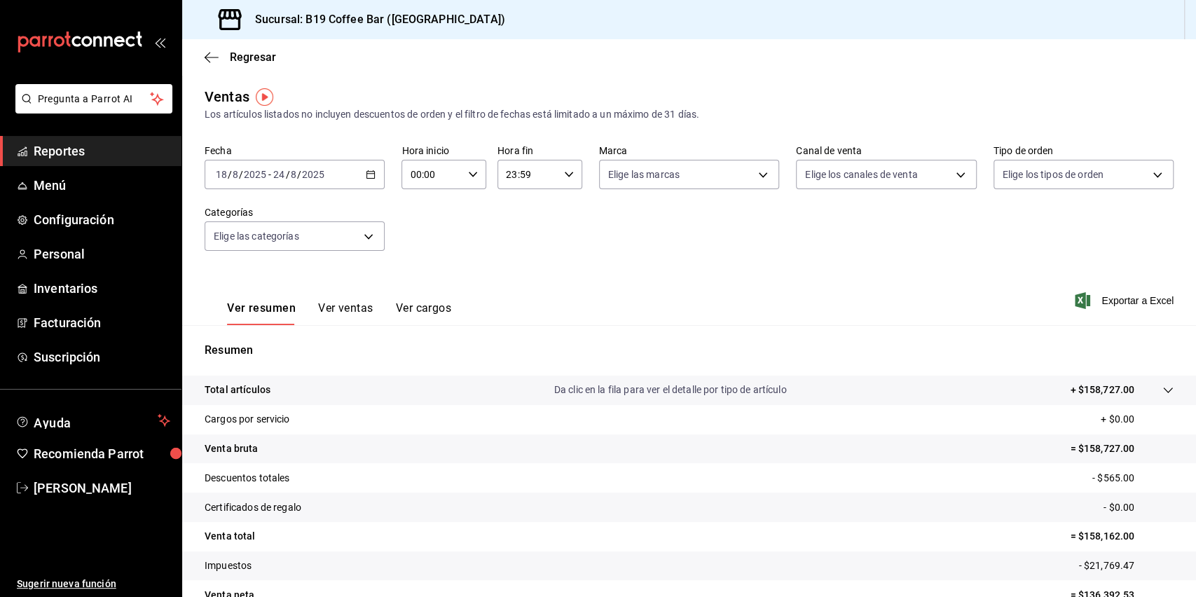
click at [352, 177] on div "2025-08-18 18 / 8 / 2025 - 2025-08-24 24 / 8 / 2025" at bounding box center [295, 174] width 180 height 29
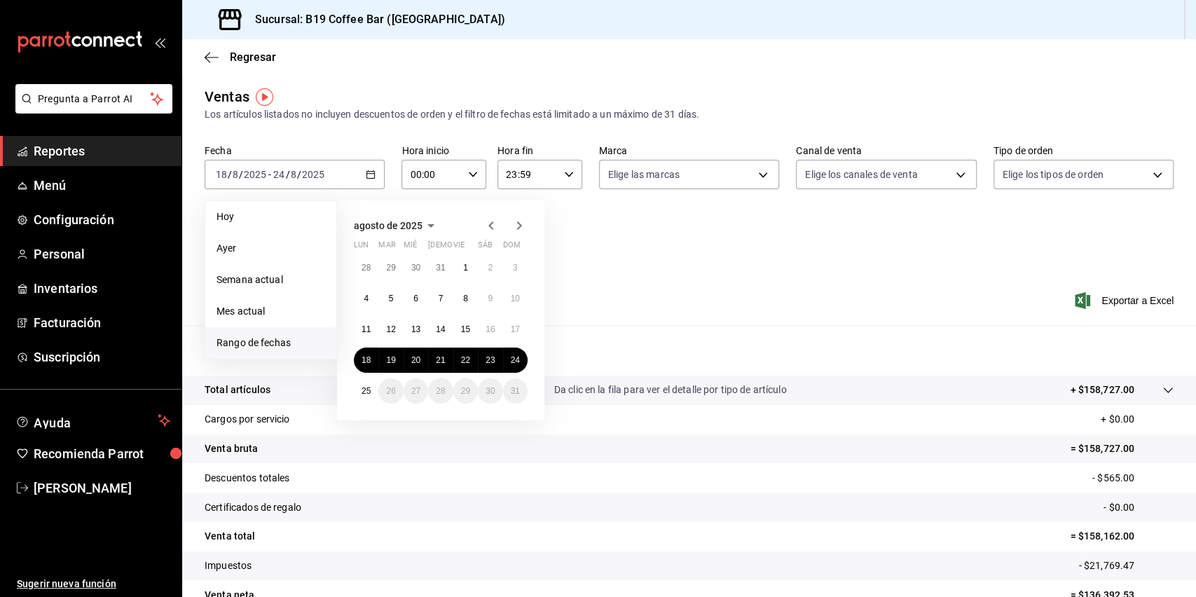
click at [628, 258] on div "Fecha 2025-08-18 18 / 8 / 2025 - 2025-08-24 24 / 8 / 2025 Hoy Ayer Semana actua…" at bounding box center [689, 205] width 969 height 123
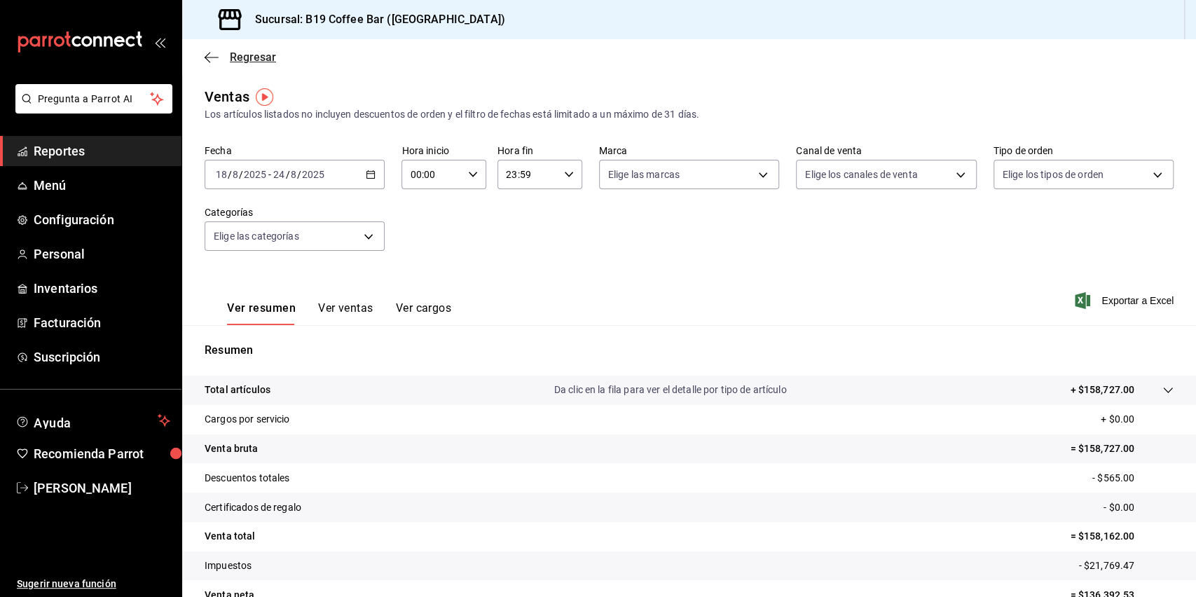
click at [215, 61] on icon "button" at bounding box center [212, 57] width 14 height 13
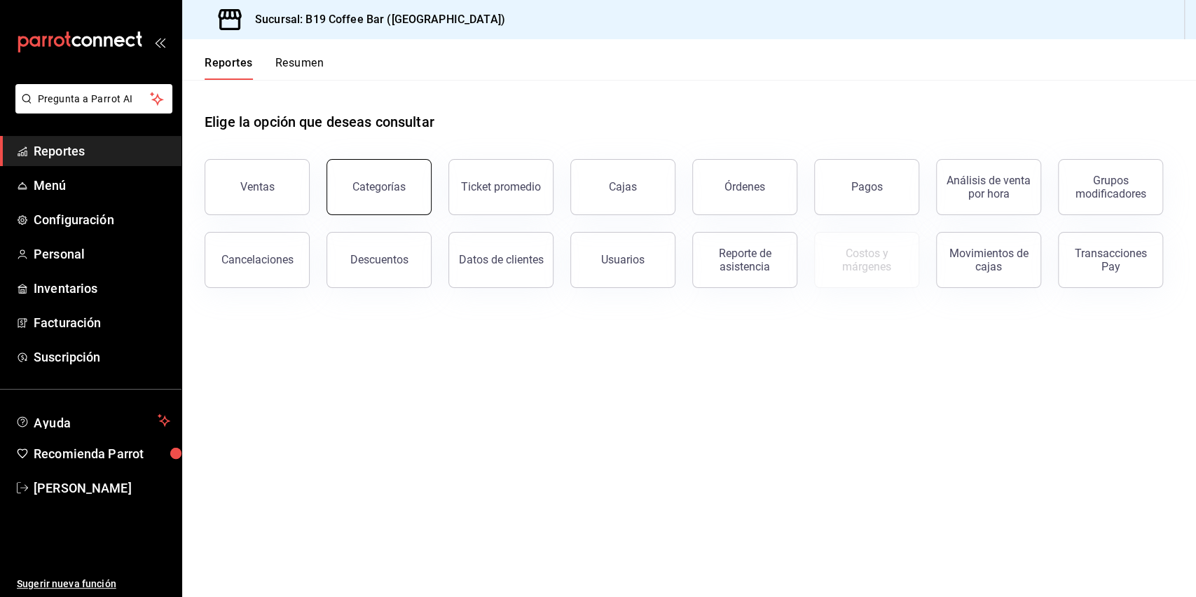
click at [386, 199] on button "Categorías" at bounding box center [378, 187] width 105 height 56
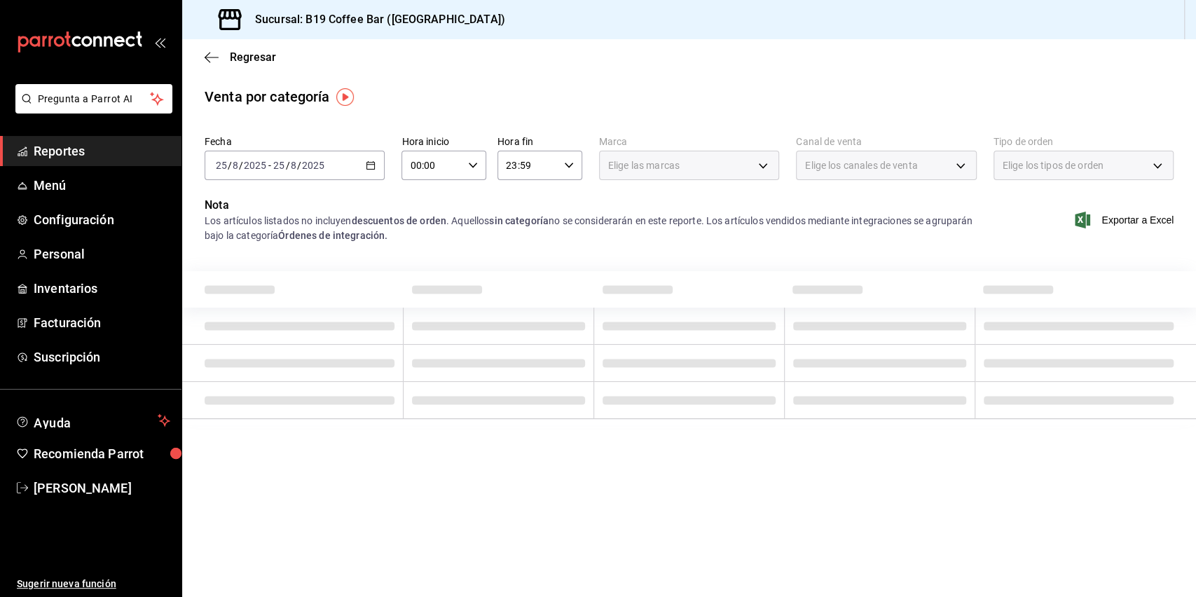
click at [205, 64] on div "Regresar" at bounding box center [689, 57] width 1014 height 36
click at [208, 51] on icon "button" at bounding box center [212, 57] width 14 height 13
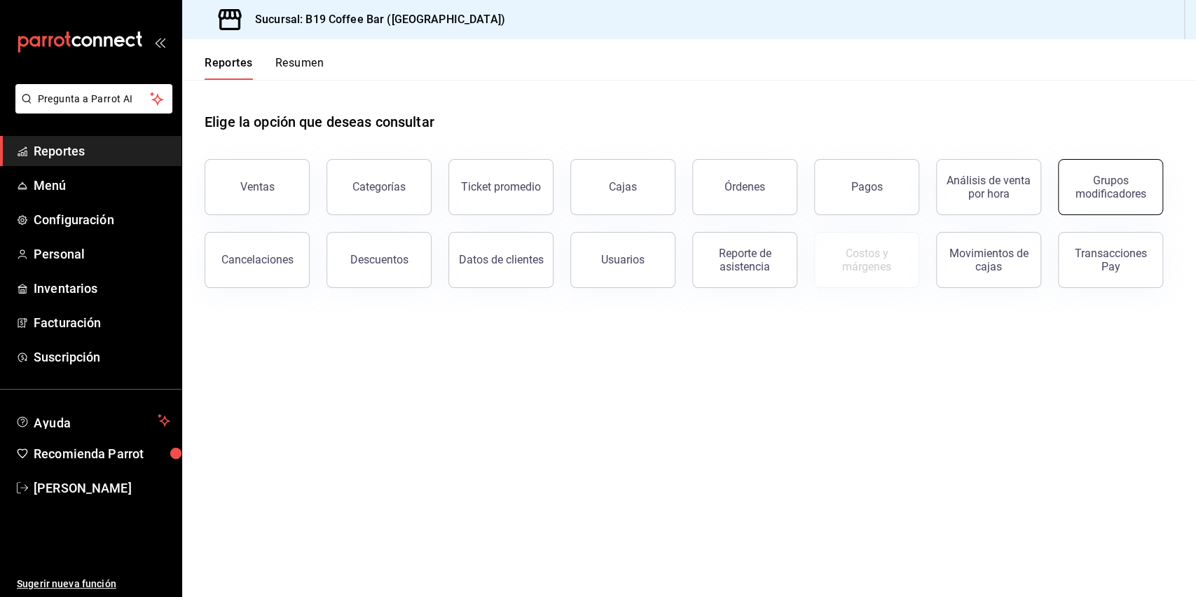
click at [1096, 205] on button "Grupos modificadores" at bounding box center [1110, 187] width 105 height 56
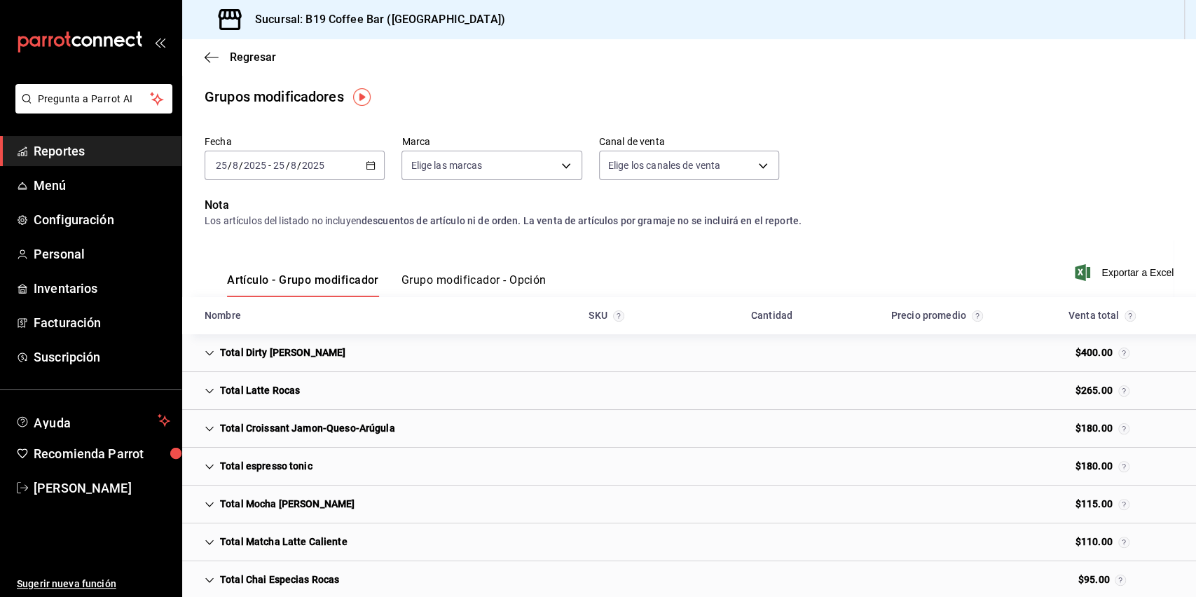
click at [355, 160] on div "2025-08-25 25 / 8 / 2025 - 2025-08-25 25 / 8 / 2025" at bounding box center [295, 165] width 180 height 29
click at [268, 325] on li "Rango de fechas" at bounding box center [270, 334] width 131 height 32
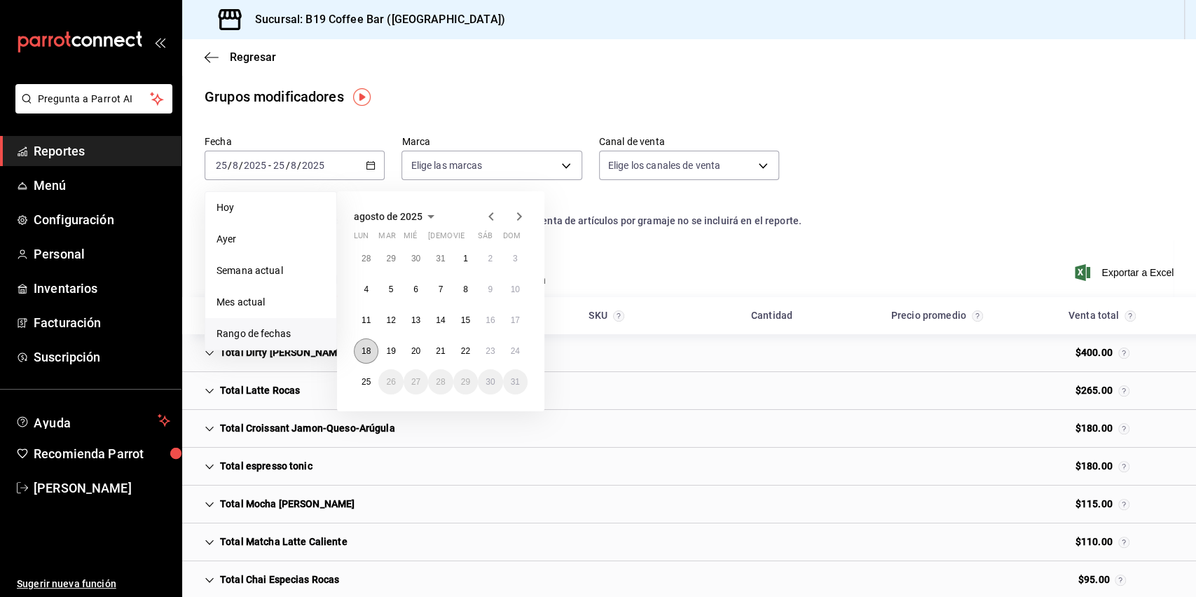
click at [359, 352] on button "18" at bounding box center [366, 350] width 25 height 25
click at [521, 357] on button "24" at bounding box center [515, 350] width 25 height 25
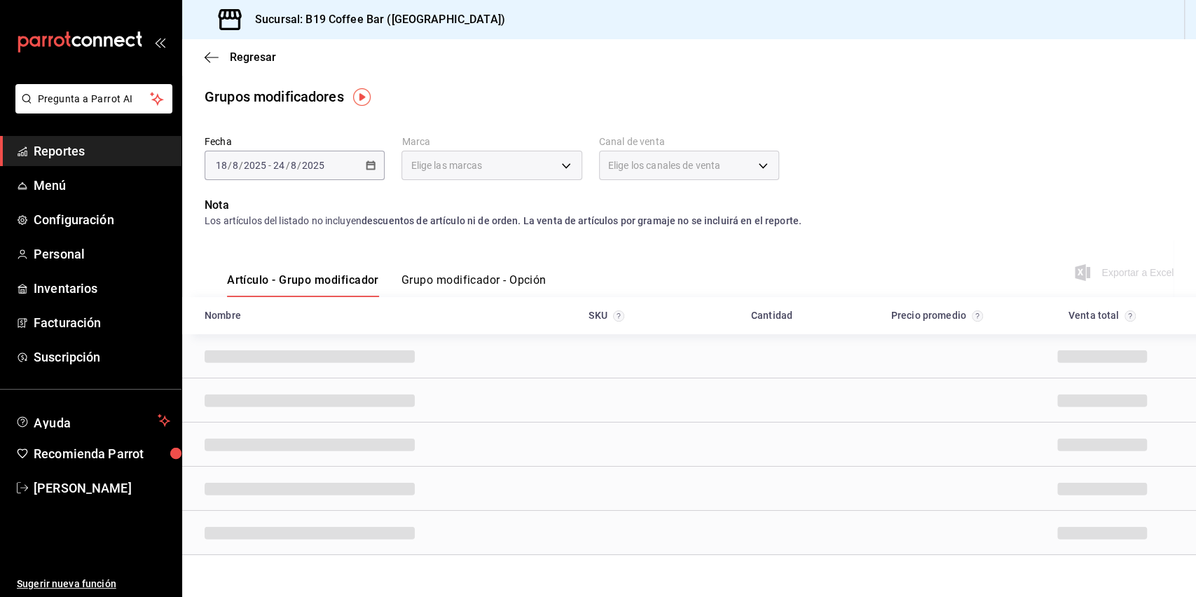
click at [844, 89] on div "Grupos modificadores" at bounding box center [689, 96] width 1014 height 21
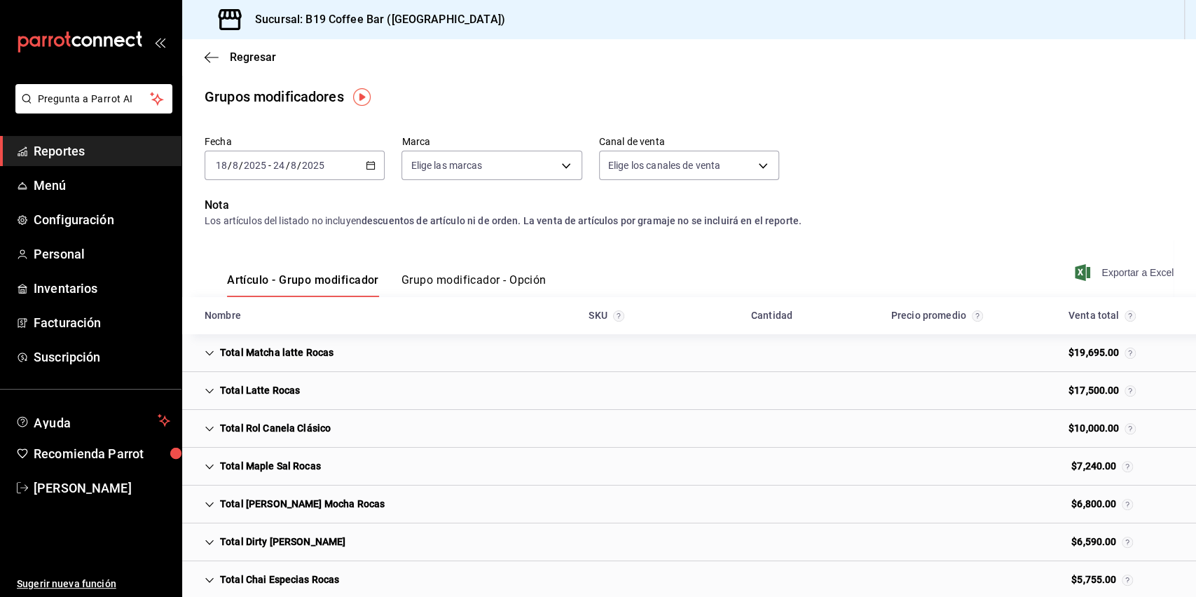
click at [1101, 277] on span "Exportar a Excel" at bounding box center [1126, 272] width 96 height 17
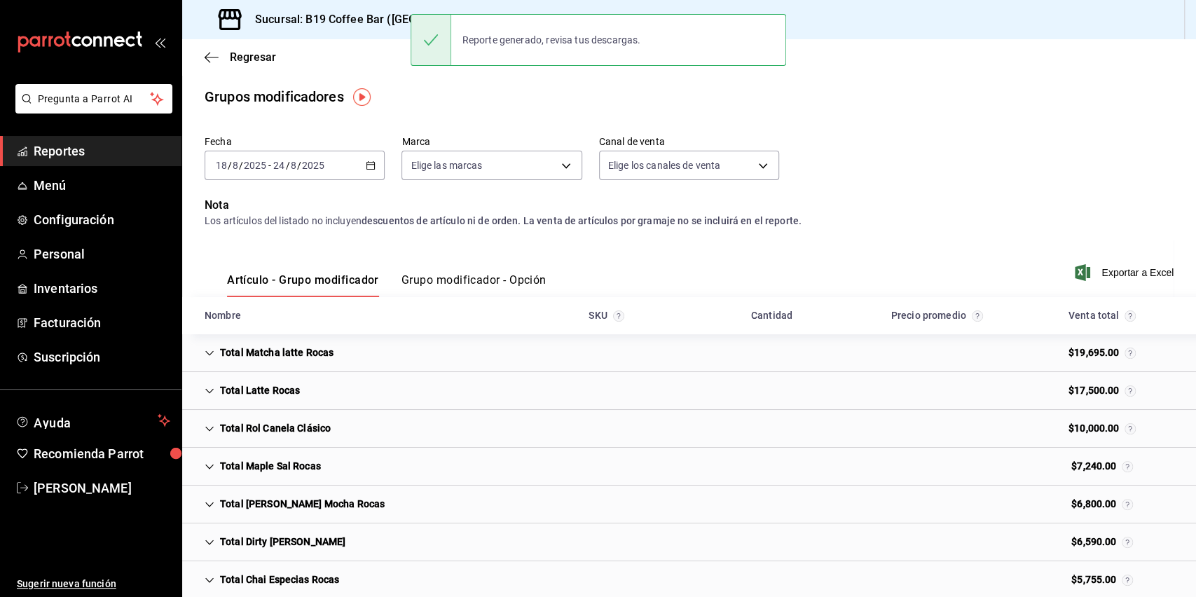
click at [324, 247] on div "Artículo - Grupo modificador Grupo modificador - Opción Exportar a Excel" at bounding box center [689, 268] width 969 height 57
click at [213, 64] on span "Regresar" at bounding box center [240, 56] width 71 height 13
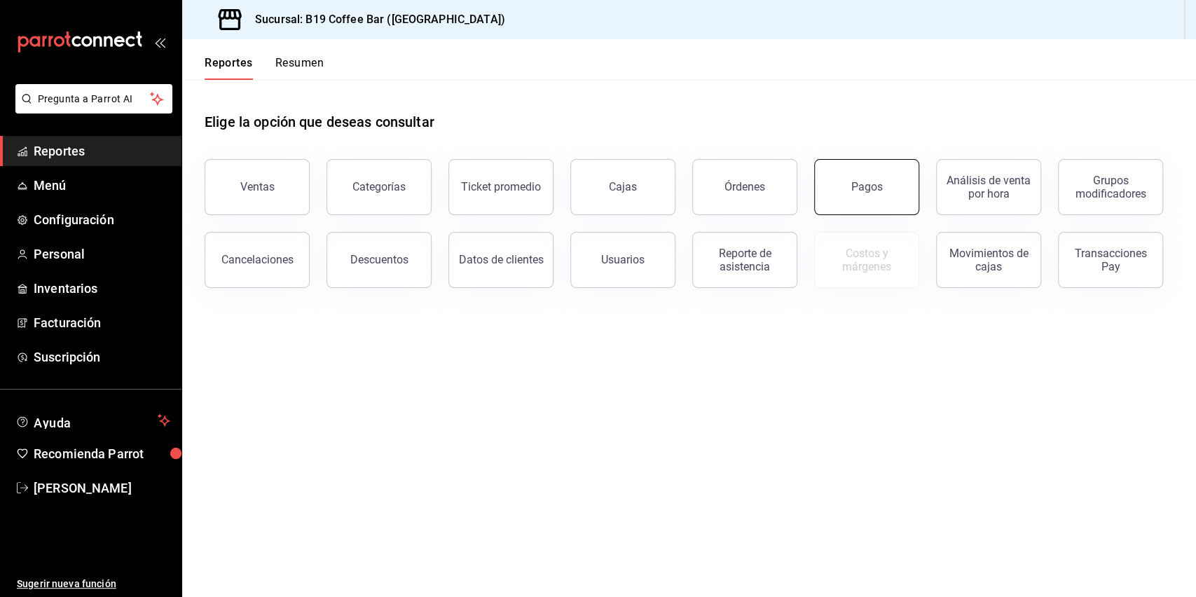
click at [844, 185] on button "Pagos" at bounding box center [866, 187] width 105 height 56
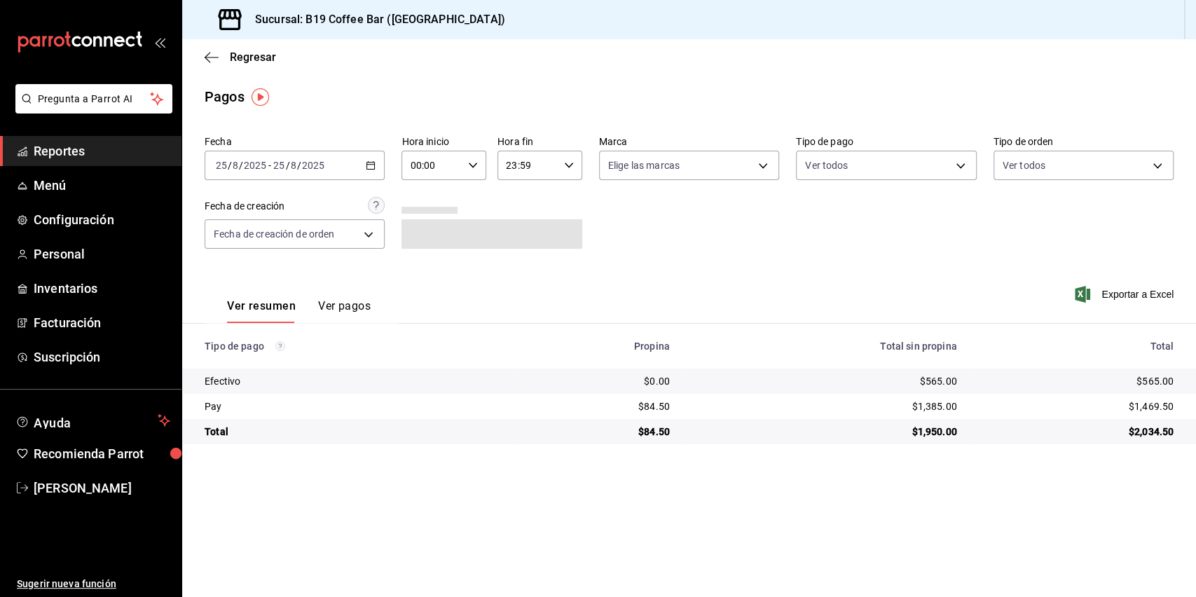
click at [381, 165] on div "2025-08-25 25 / 8 / 2025 - 2025-08-25 25 / 8 / 2025" at bounding box center [295, 165] width 180 height 29
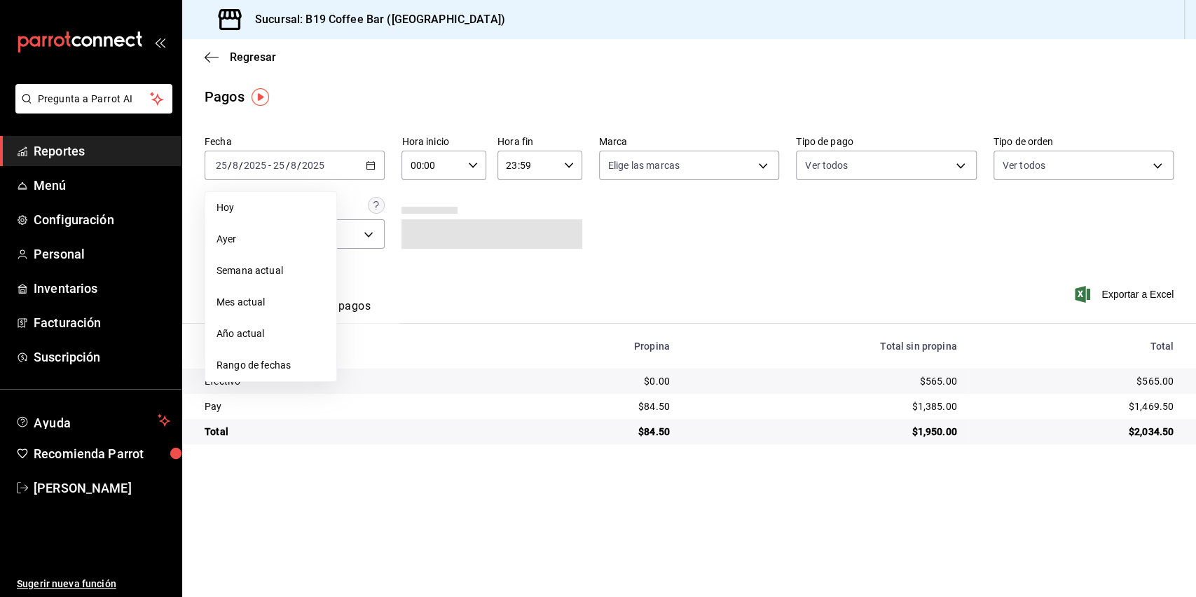
click at [308, 373] on li "Rango de fechas" at bounding box center [270, 366] width 131 height 32
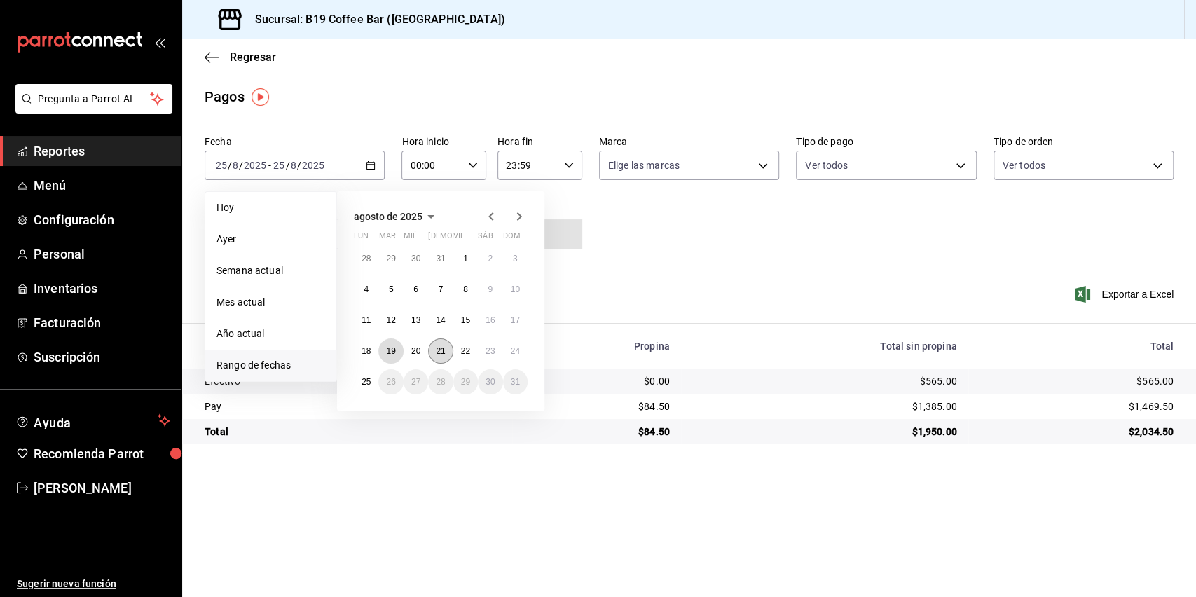
drag, startPoint x: 378, startPoint y: 354, endPoint x: 448, endPoint y: 352, distance: 69.4
click at [382, 354] on button "19" at bounding box center [390, 350] width 25 height 25
click at [365, 359] on button "18" at bounding box center [366, 350] width 25 height 25
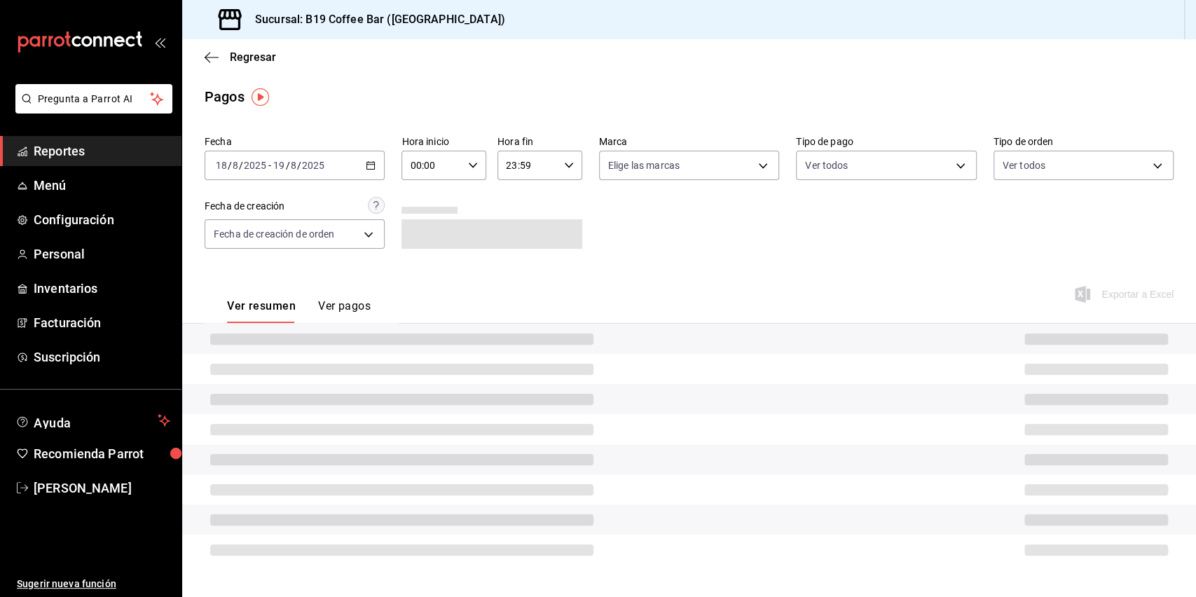
click at [362, 163] on div "2025-08-18 18 / 8 / 2025 - 2025-08-19 19 / 8 / 2025" at bounding box center [295, 165] width 180 height 29
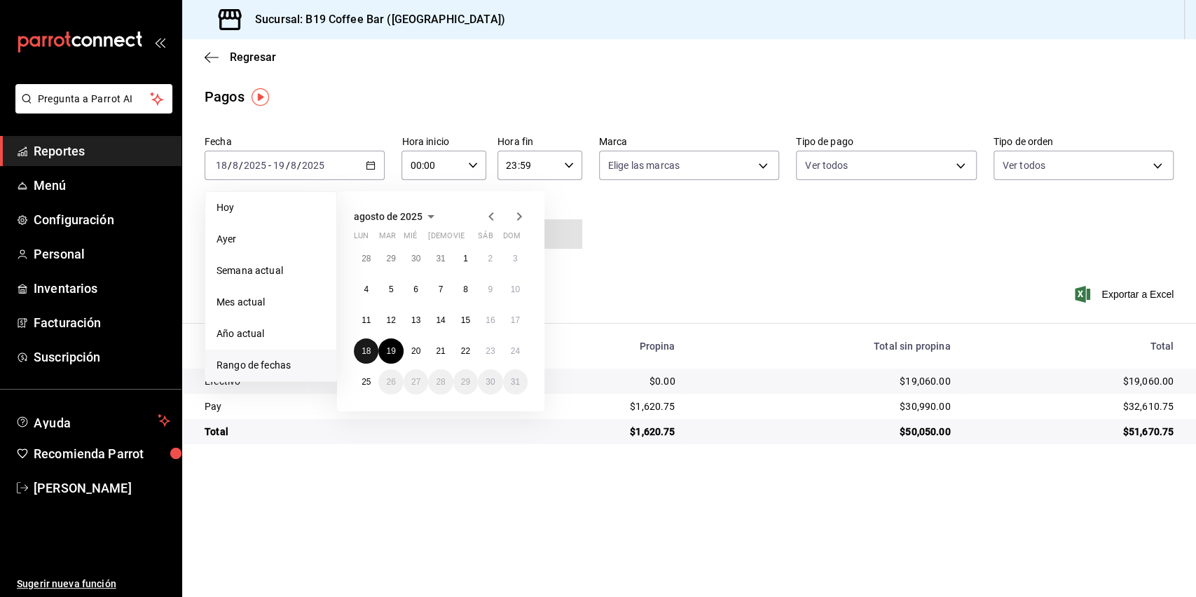
click at [368, 347] on abbr "18" at bounding box center [366, 351] width 9 height 10
click at [512, 350] on abbr "24" at bounding box center [515, 351] width 9 height 10
click at [364, 355] on abbr "18" at bounding box center [366, 351] width 9 height 10
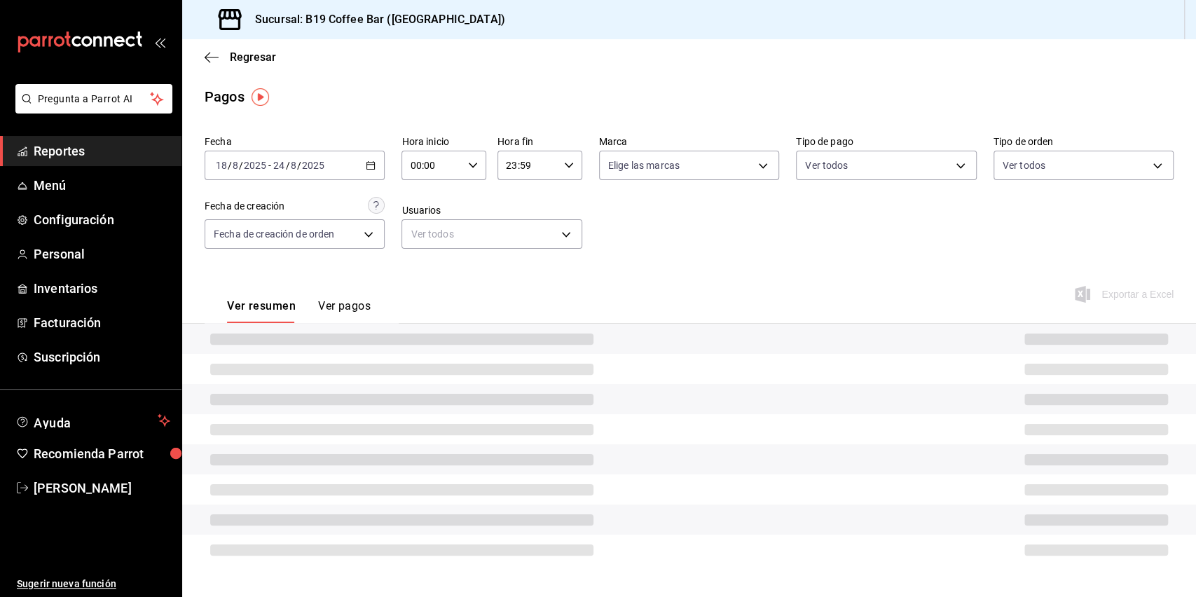
click at [724, 234] on div "Fecha 2025-08-18 18 / 8 / 2025 - 2025-08-24 24 / 8 / 2025 Hora inicio 00:00 Hor…" at bounding box center [689, 198] width 969 height 136
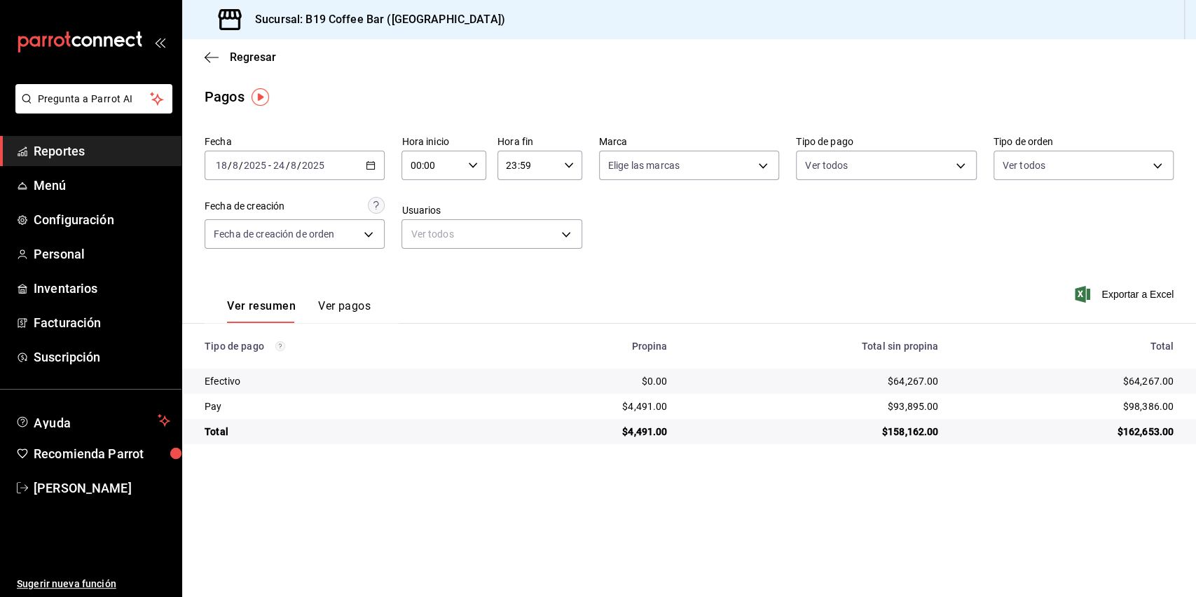
click at [627, 482] on main "Regresar Pagos Fecha 2025-08-18 18 / 8 / 2025 - 2025-08-24 24 / 8 / 2025 Hora i…" at bounding box center [689, 318] width 1014 height 558
click at [674, 406] on td "$4,491.00" at bounding box center [586, 406] width 184 height 25
